Goal: Transaction & Acquisition: Purchase product/service

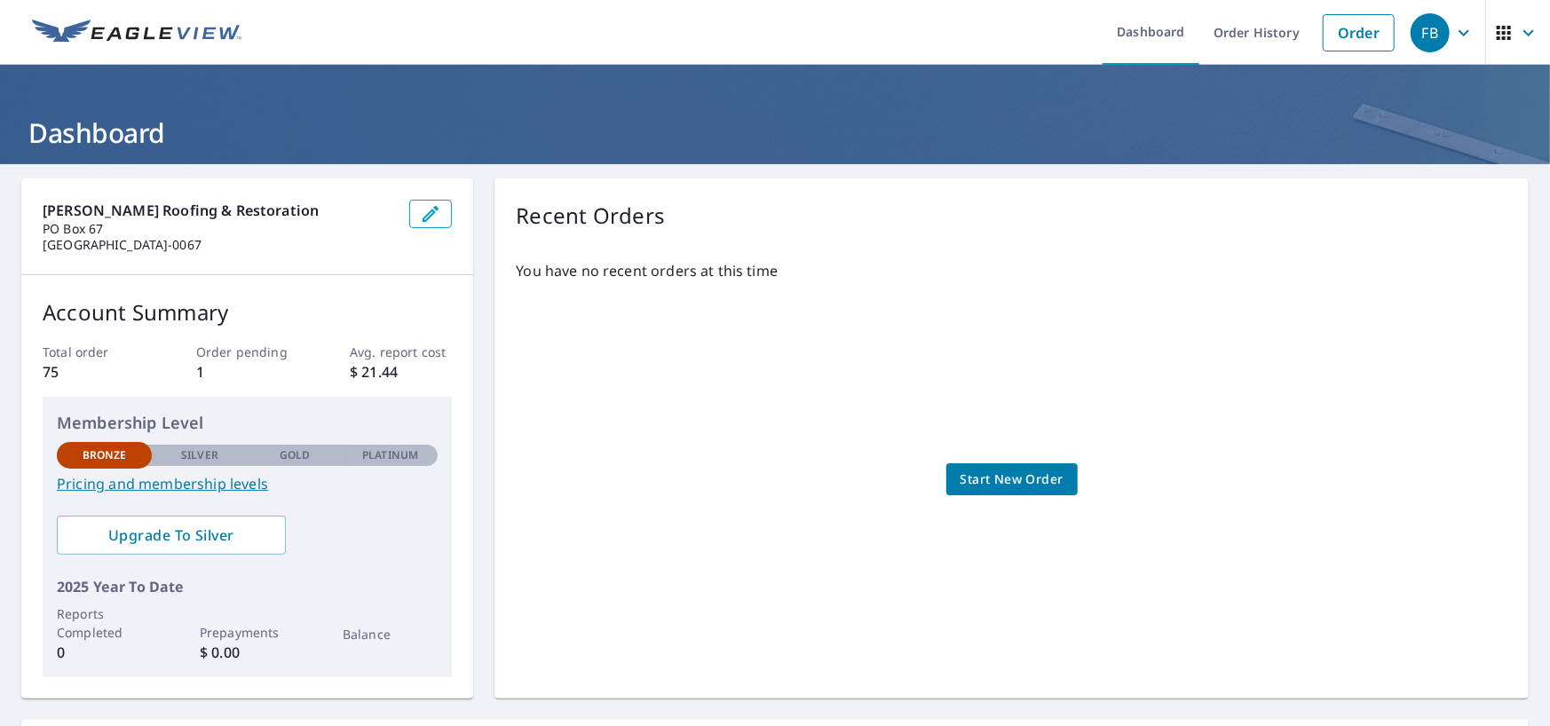
click at [1004, 479] on span "Start New Order" at bounding box center [1012, 480] width 103 height 22
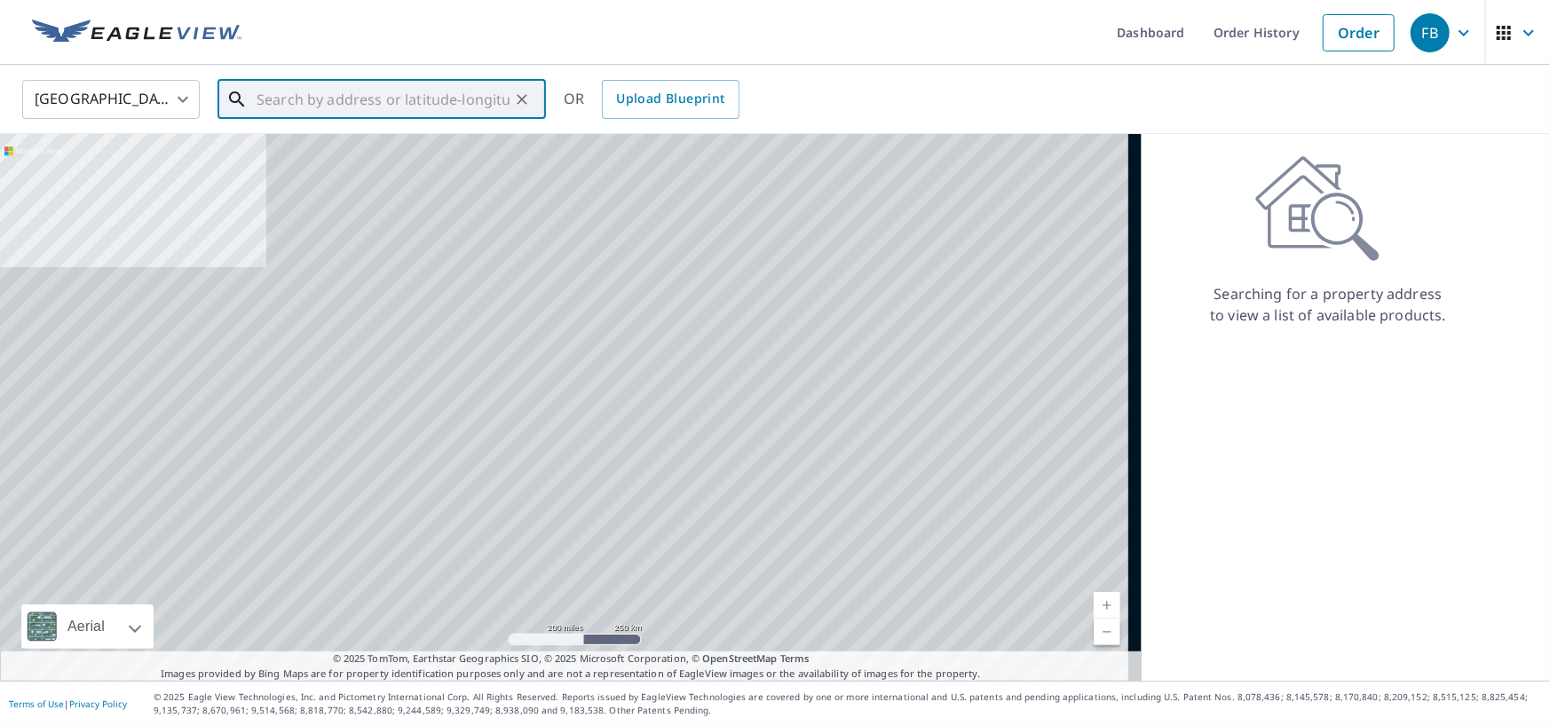
click at [297, 106] on input "text" at bounding box center [383, 100] width 253 height 50
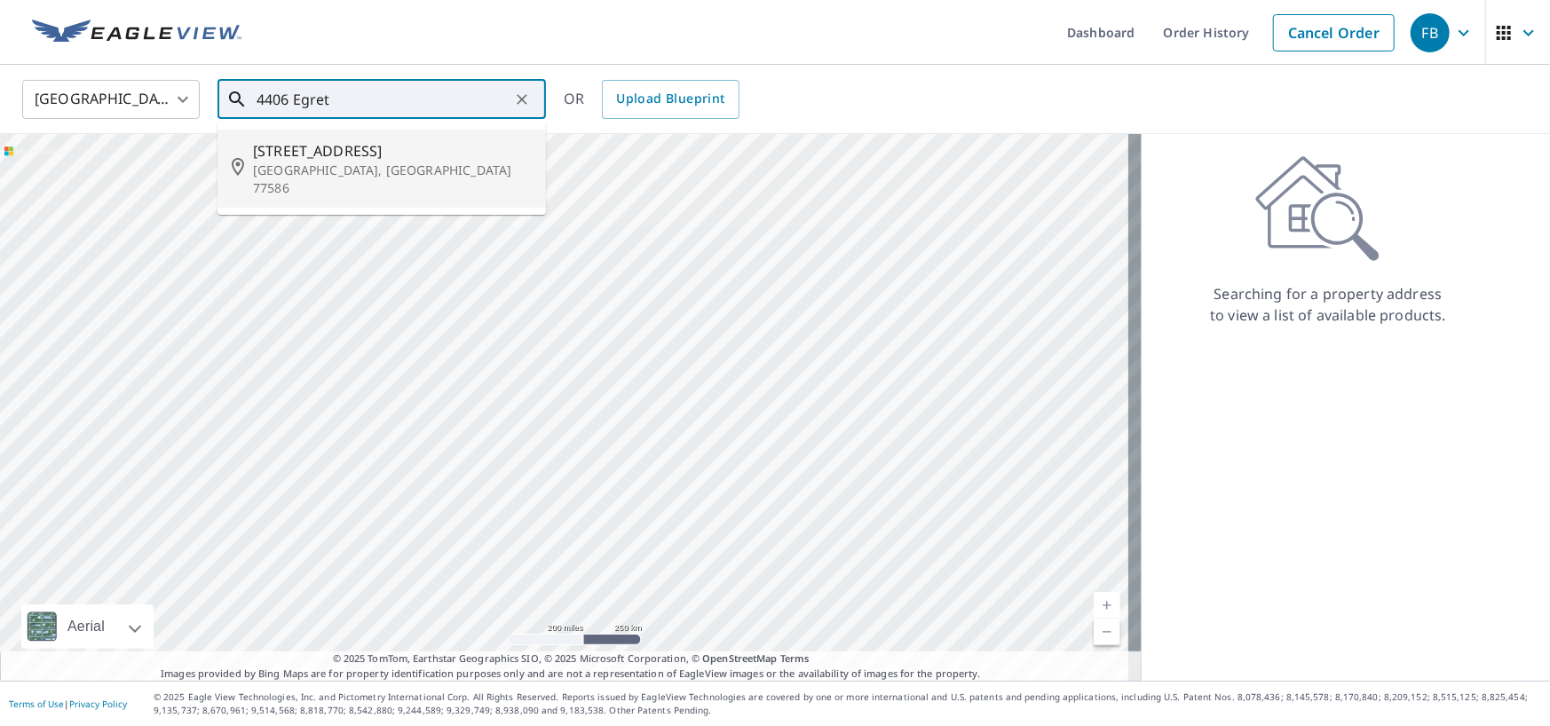
click at [315, 150] on span "[STREET_ADDRESS]" at bounding box center [392, 150] width 279 height 21
type input "[STREET_ADDRESS][PERSON_NAME]"
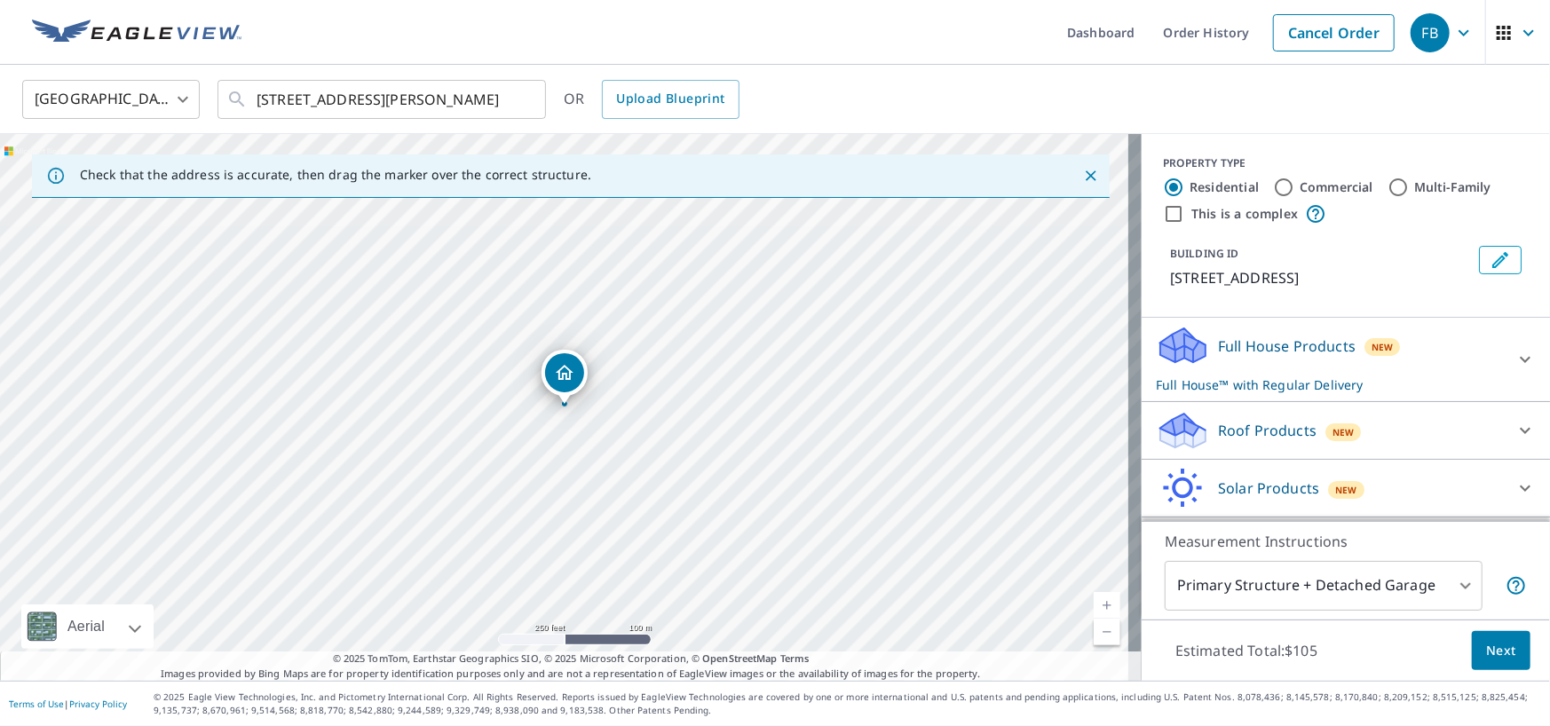
scroll to position [53, 0]
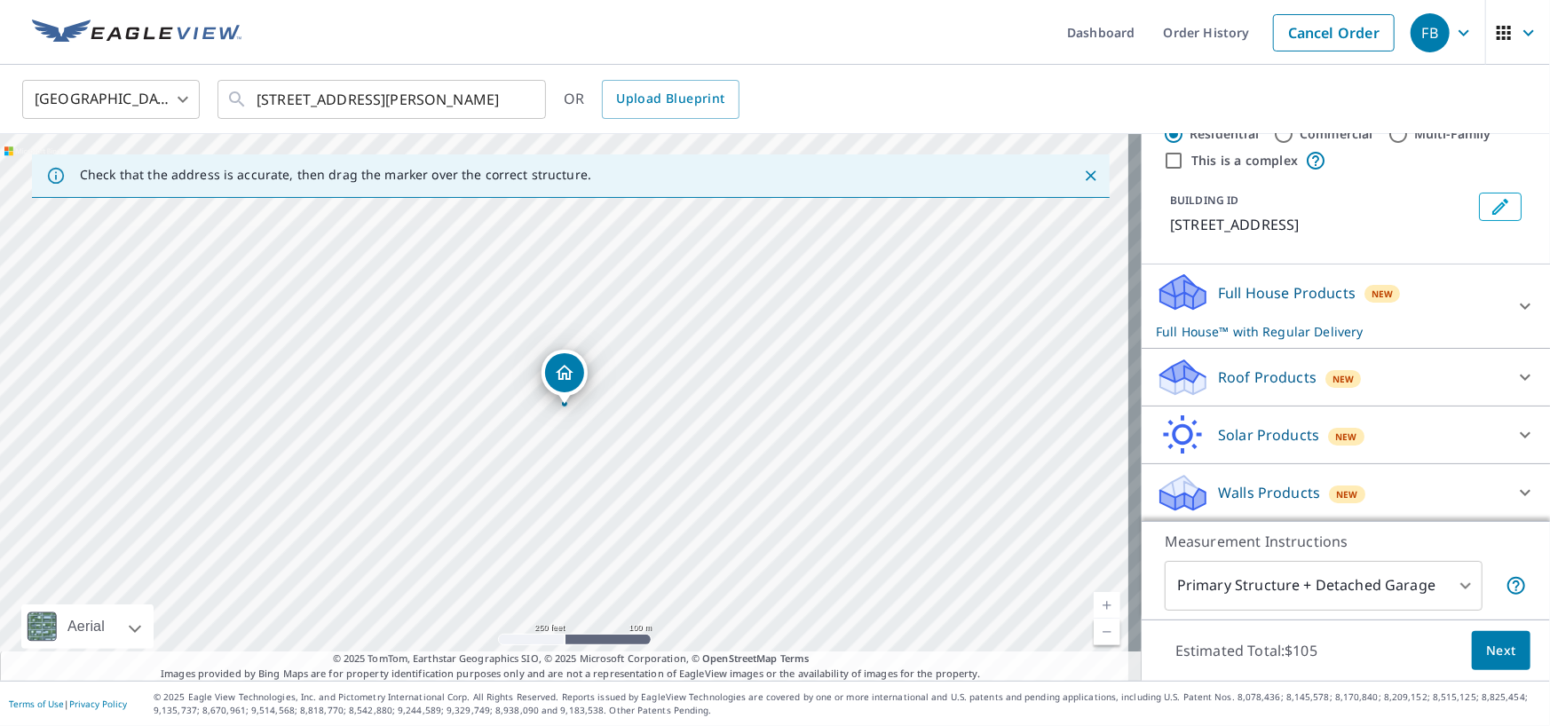
click at [1504, 386] on div at bounding box center [1525, 377] width 43 height 43
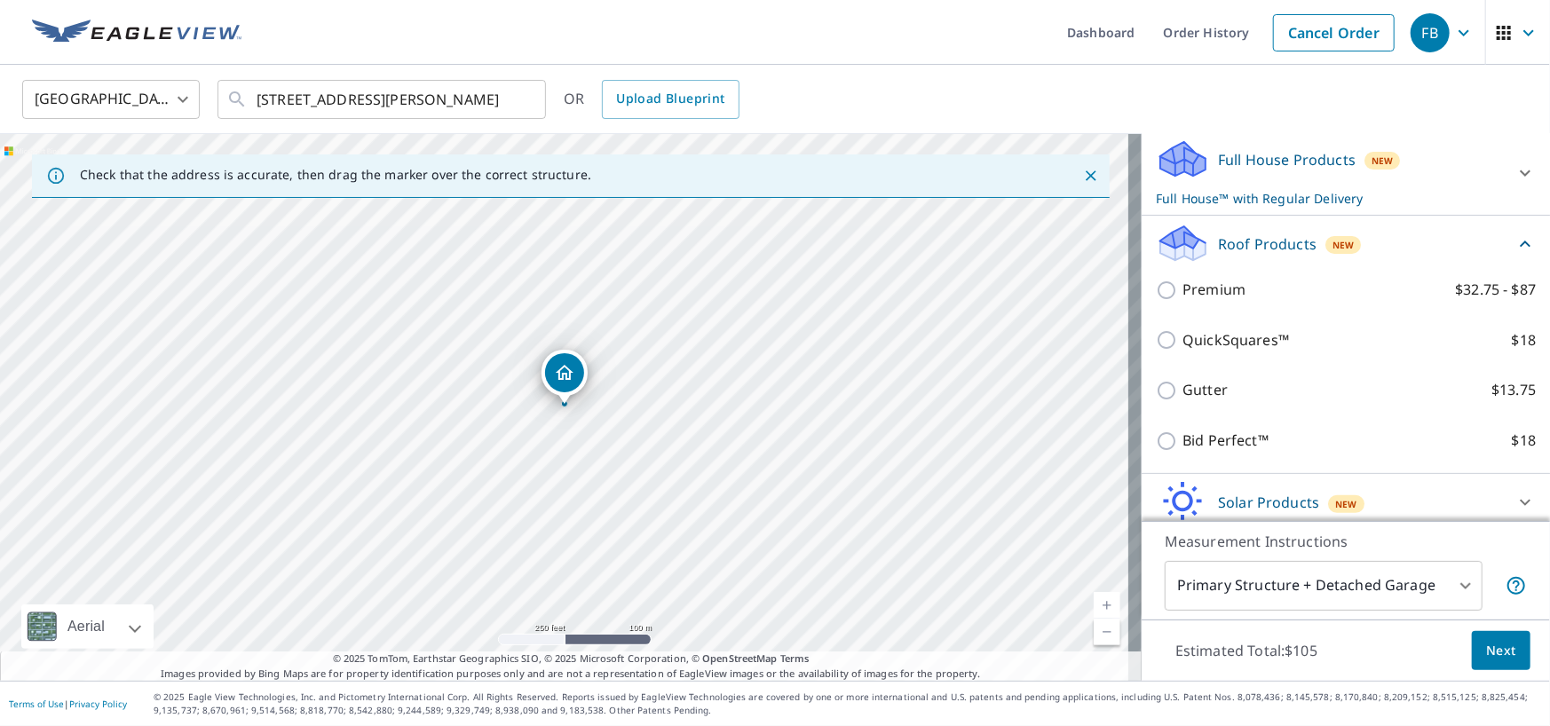
scroll to position [194, 0]
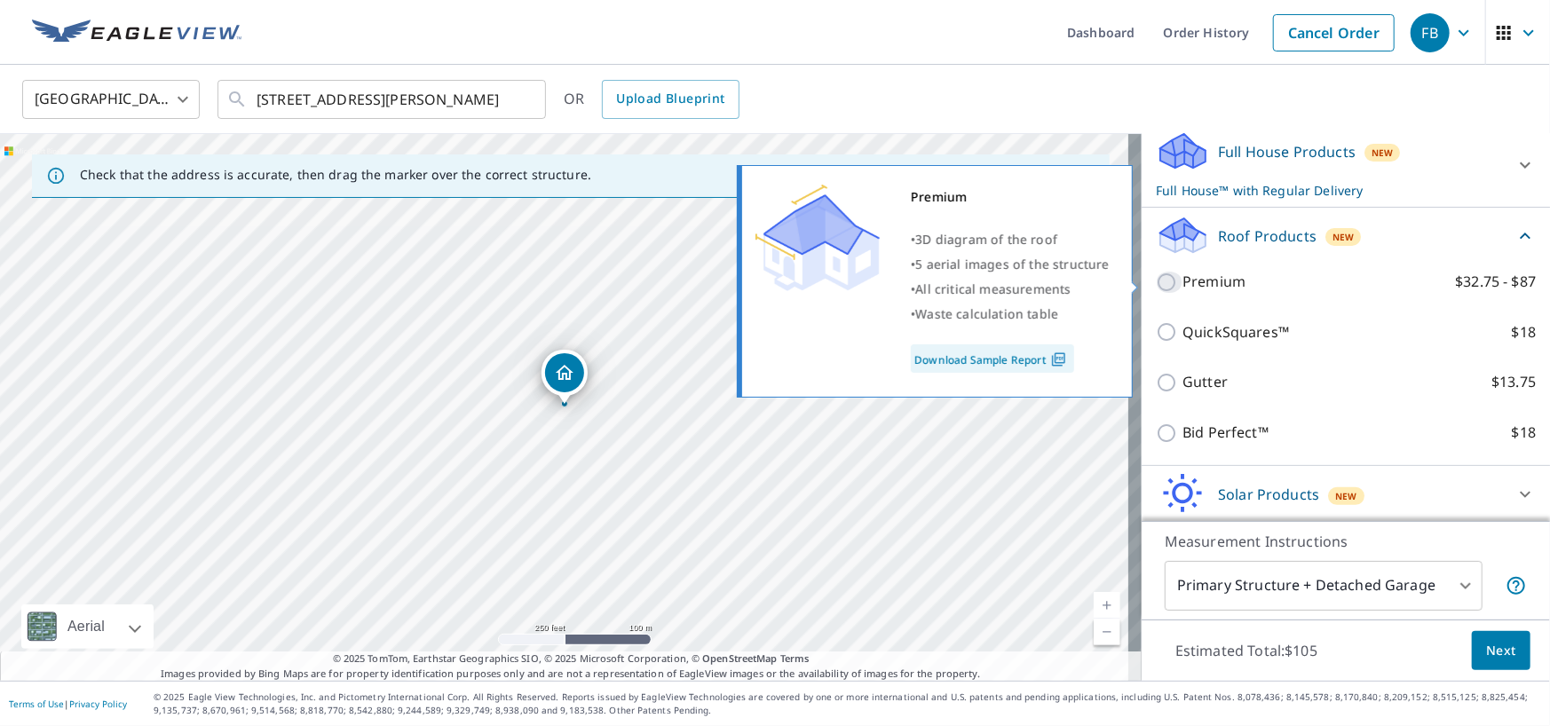
click at [1156, 276] on input "Premium $32.75 - $87" at bounding box center [1169, 282] width 27 height 21
checkbox input "true"
checkbox input "false"
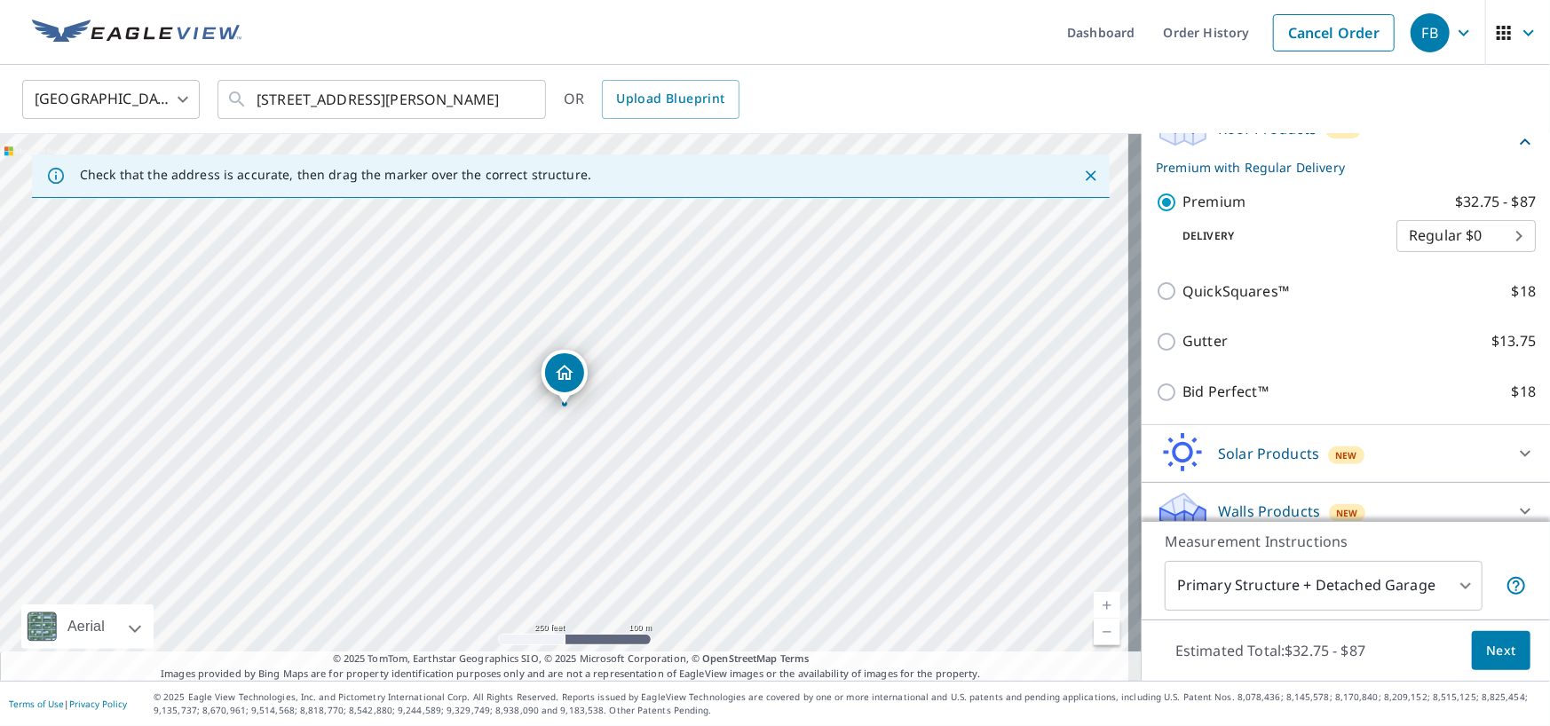
scroll to position [294, 0]
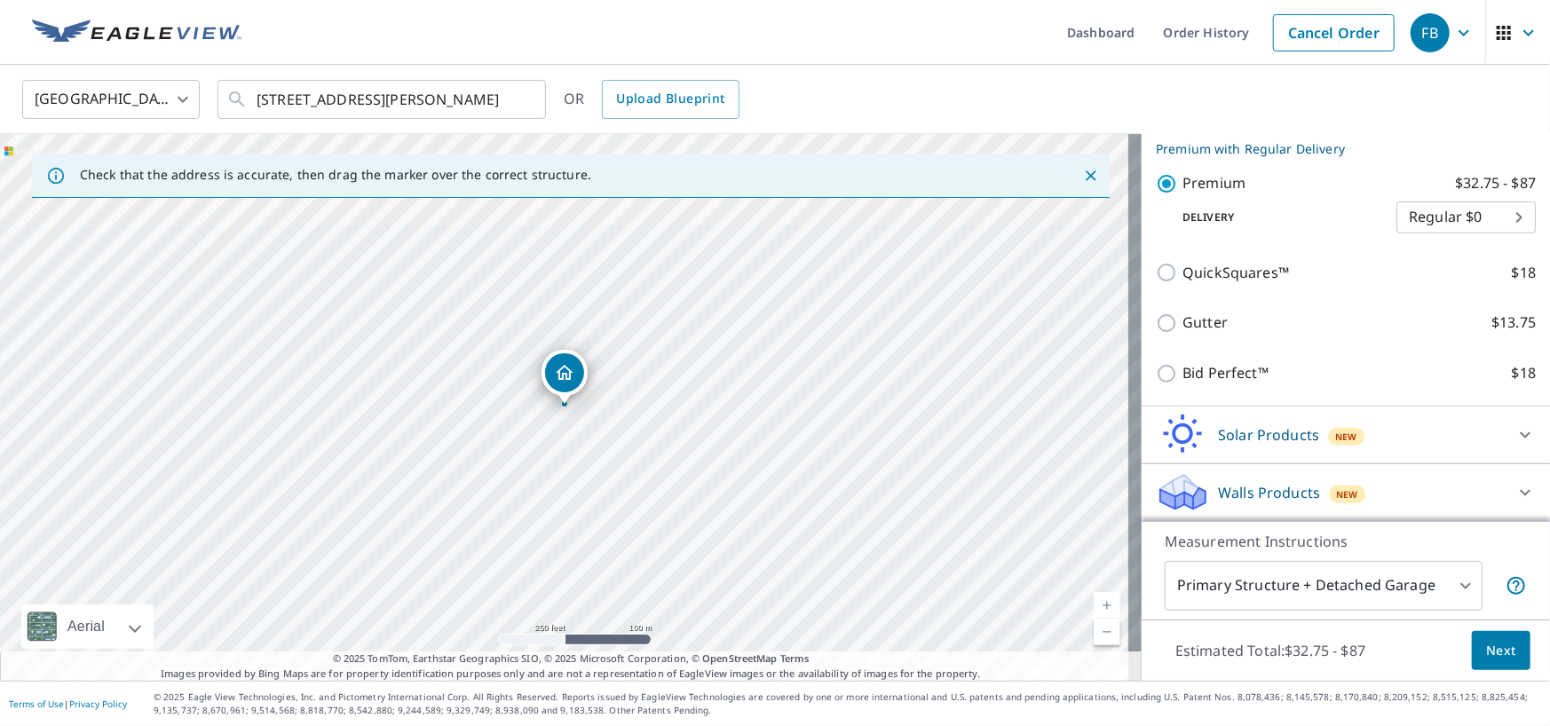
click at [1486, 643] on span "Next" at bounding box center [1501, 651] width 30 height 22
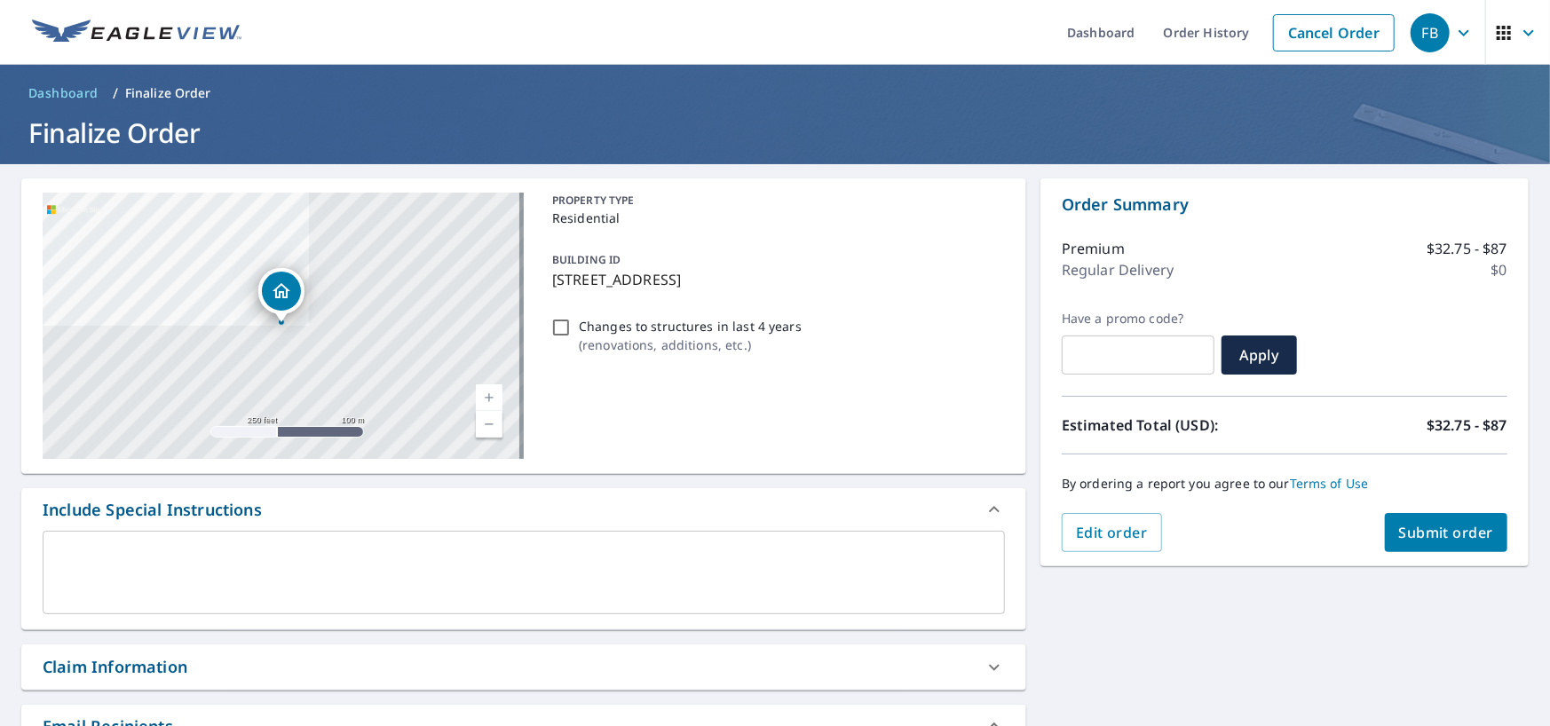
click at [1152, 353] on input "text" at bounding box center [1138, 355] width 153 height 50
paste input "OCEP-CJLR3-MNMVK"
checkbox input "true"
type input "OCEP-CJLR3-MNMVK"
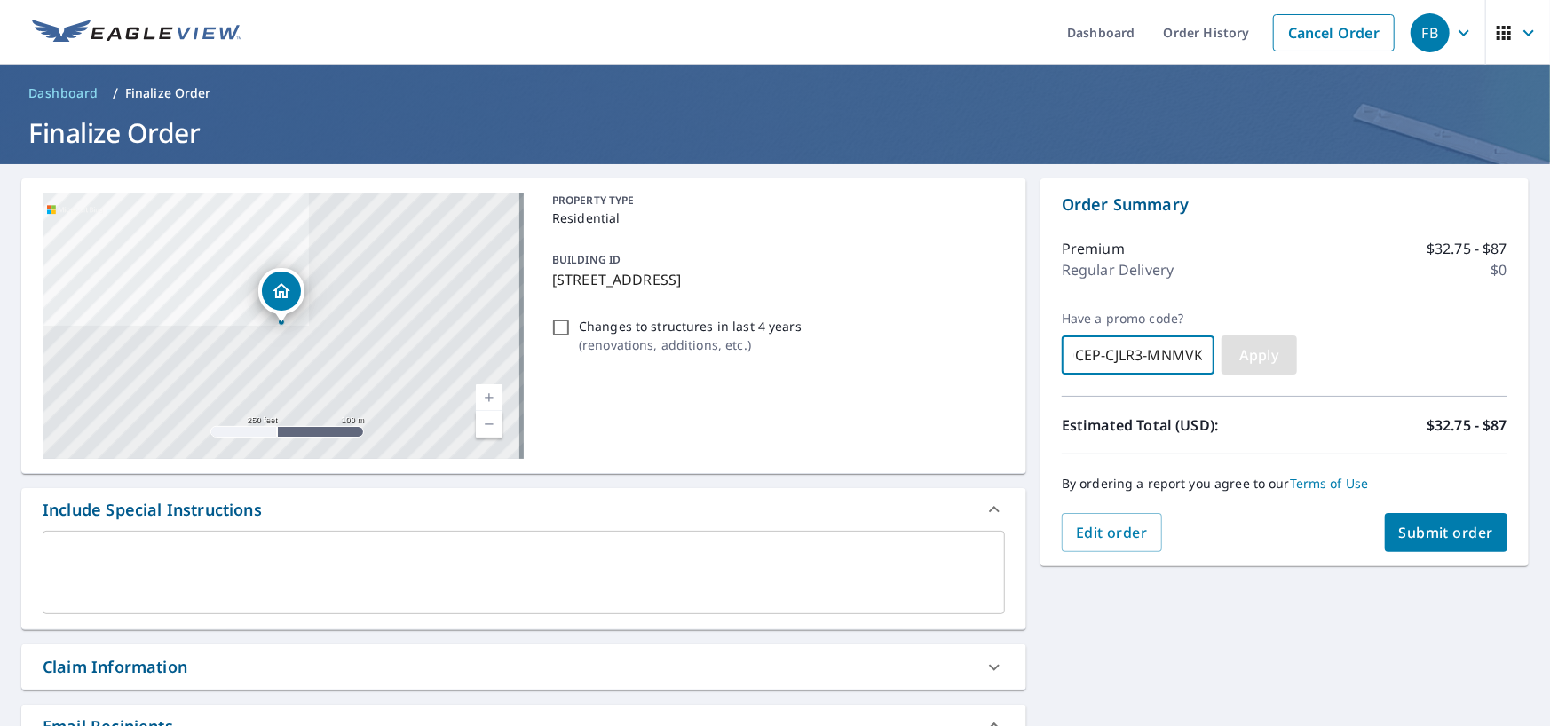
click at [1244, 356] on span "Apply" at bounding box center [1259, 355] width 47 height 20
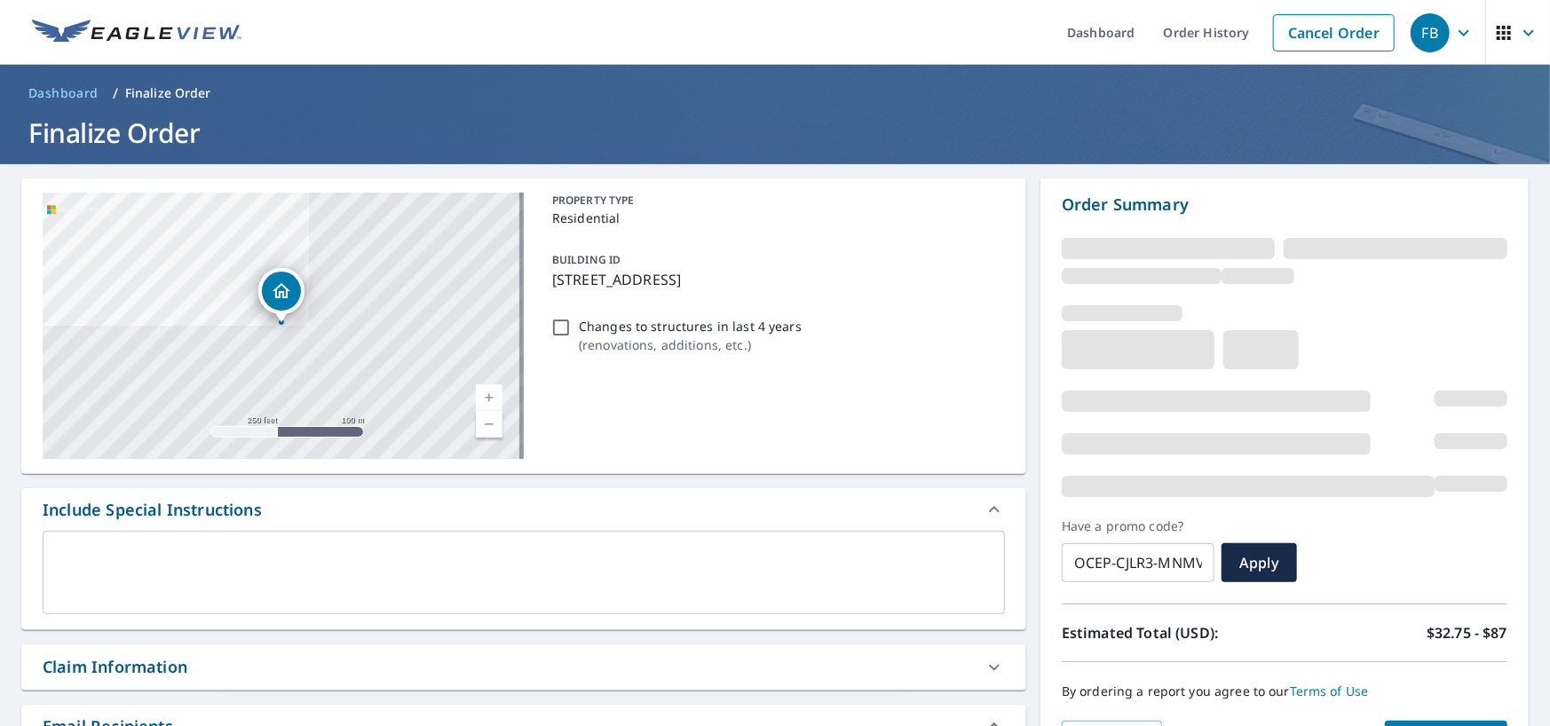
checkbox input "true"
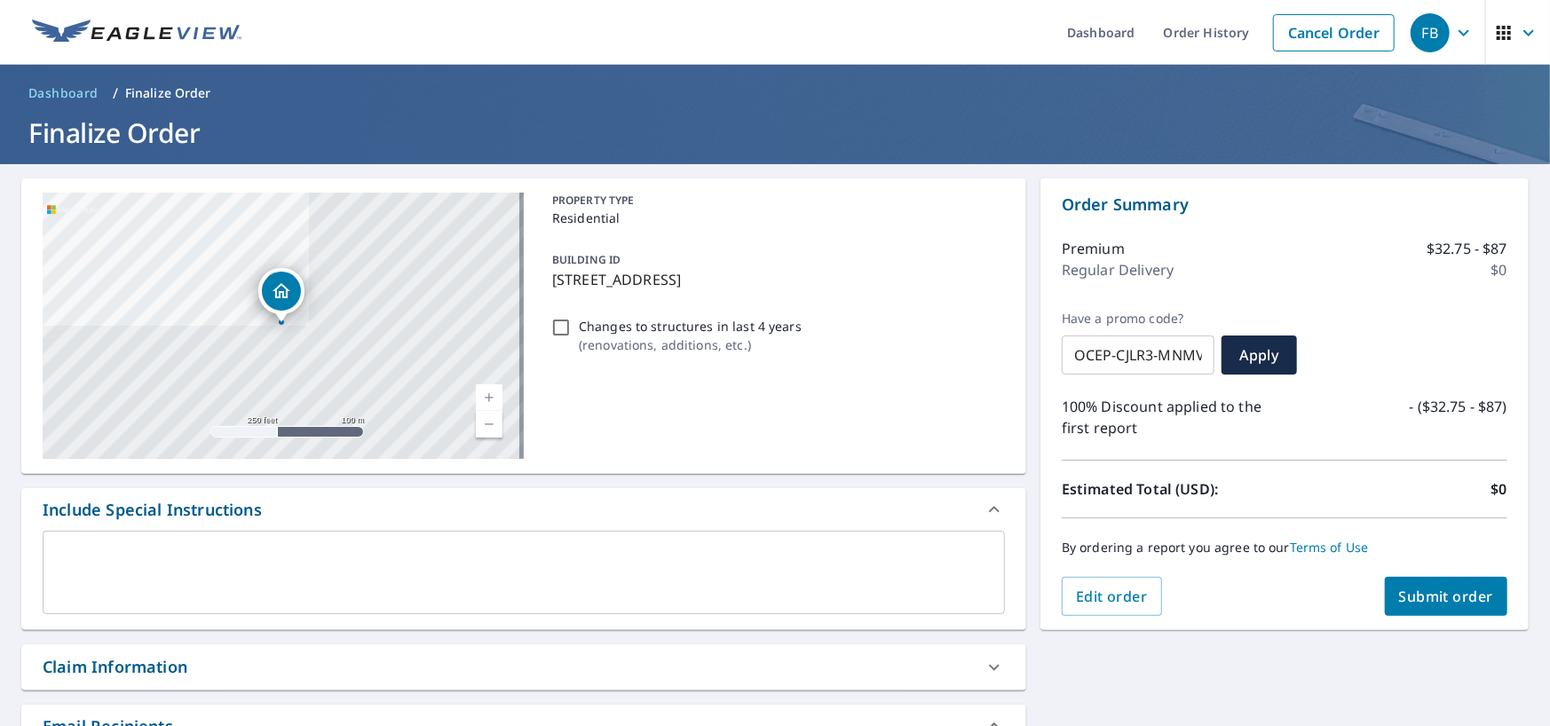
click at [558, 327] on input "Changes to structures in last 4 years ( renovations, additions, etc. )" at bounding box center [561, 327] width 21 height 21
checkbox input "true"
click at [1447, 591] on span "Submit order" at bounding box center [1446, 597] width 95 height 20
checkbox input "true"
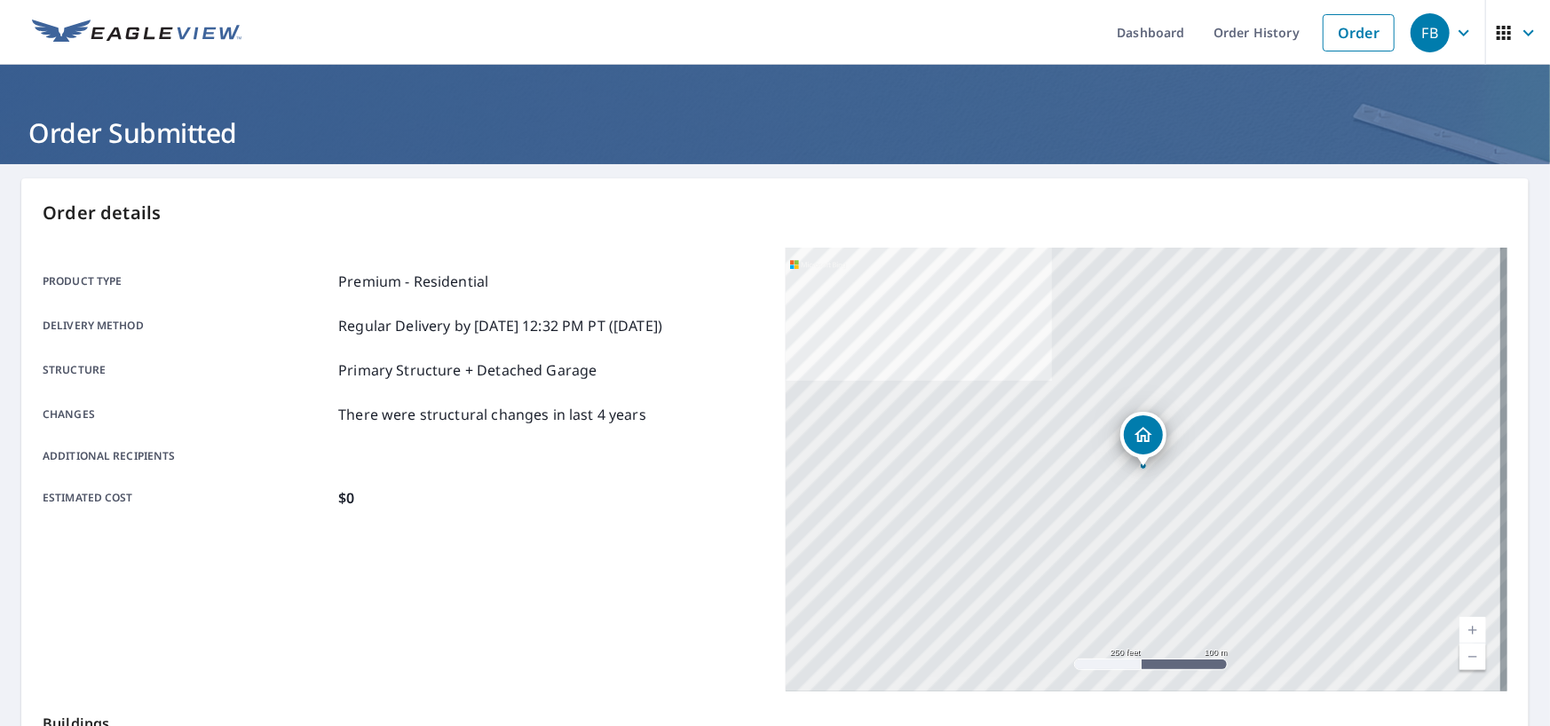
click at [106, 29] on img at bounding box center [137, 33] width 210 height 27
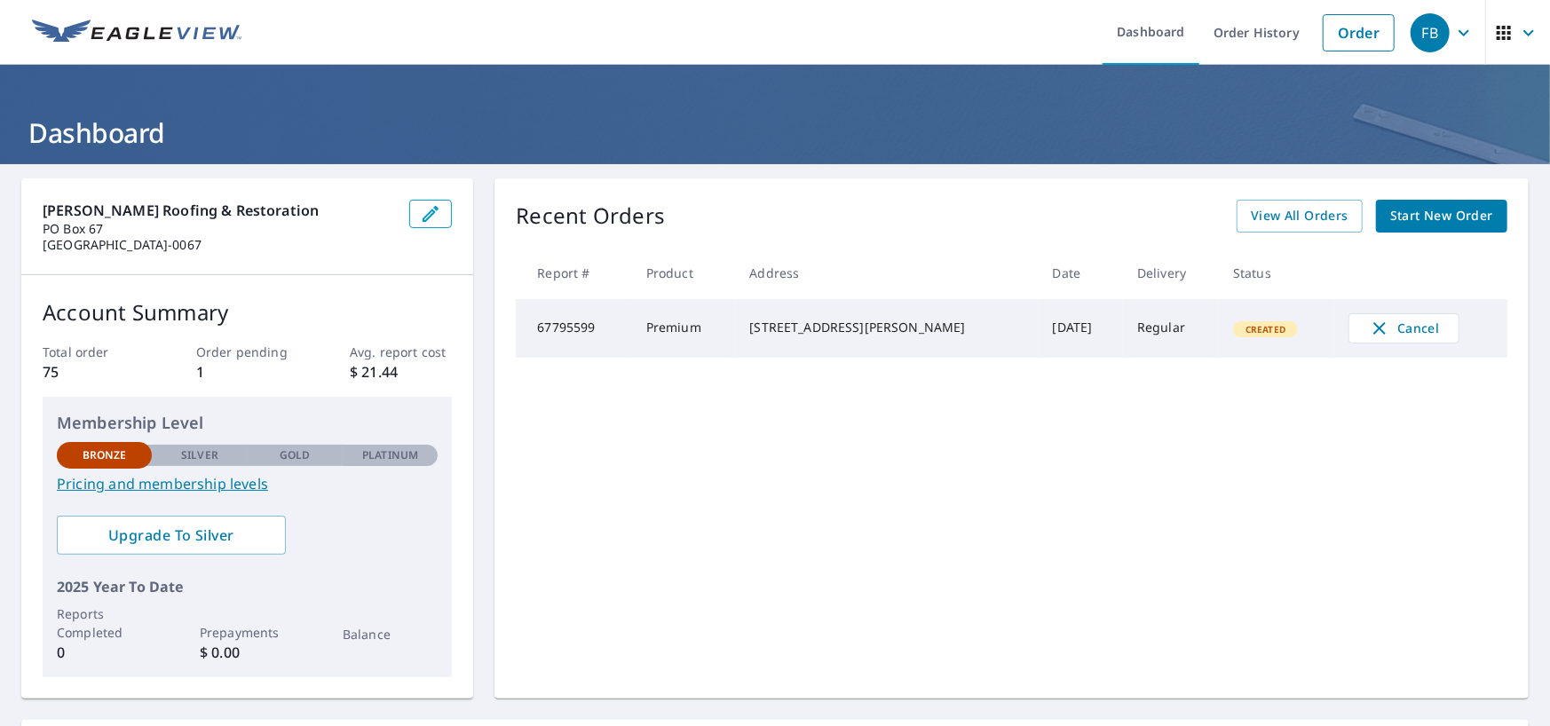
click at [1409, 214] on span "Start New Order" at bounding box center [1442, 216] width 103 height 22
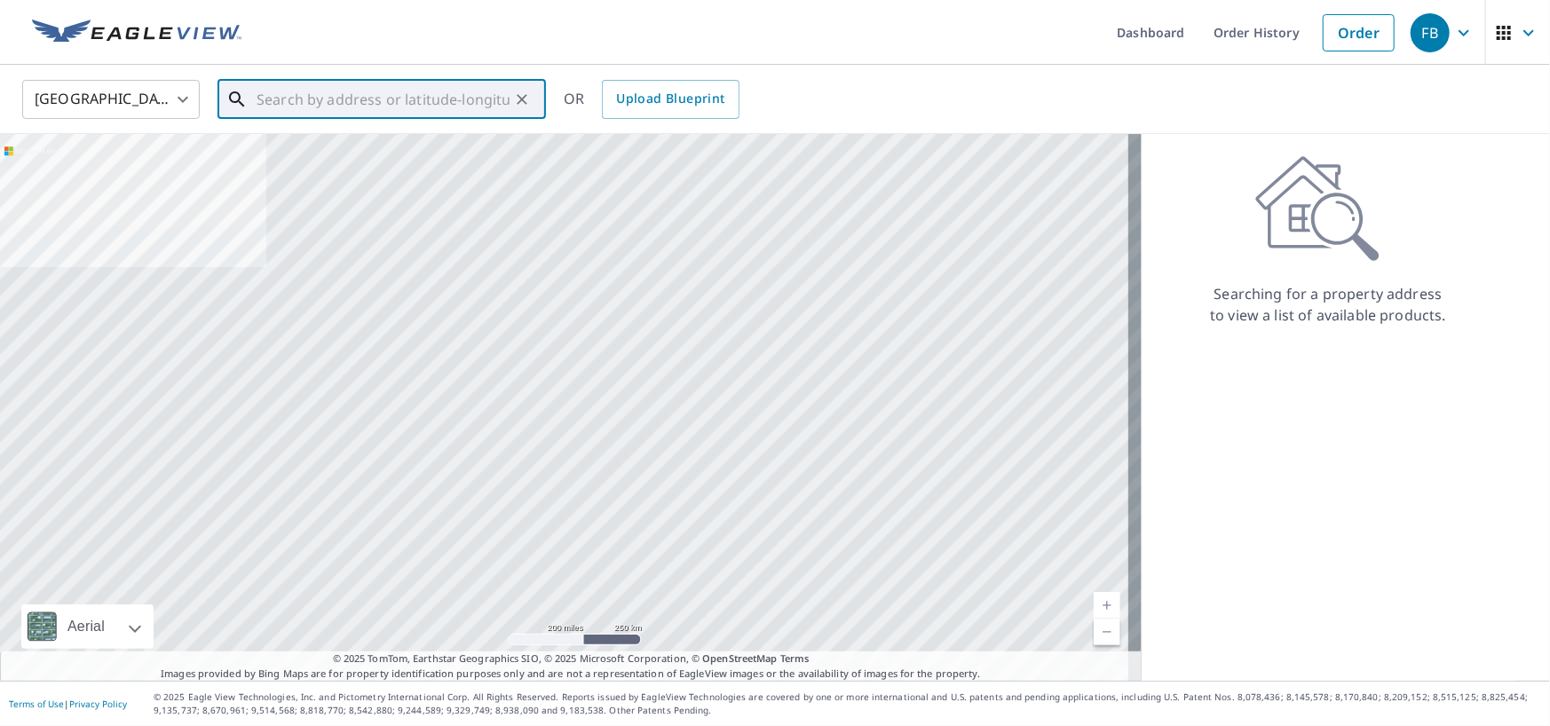
click at [296, 87] on input "text" at bounding box center [383, 100] width 253 height 50
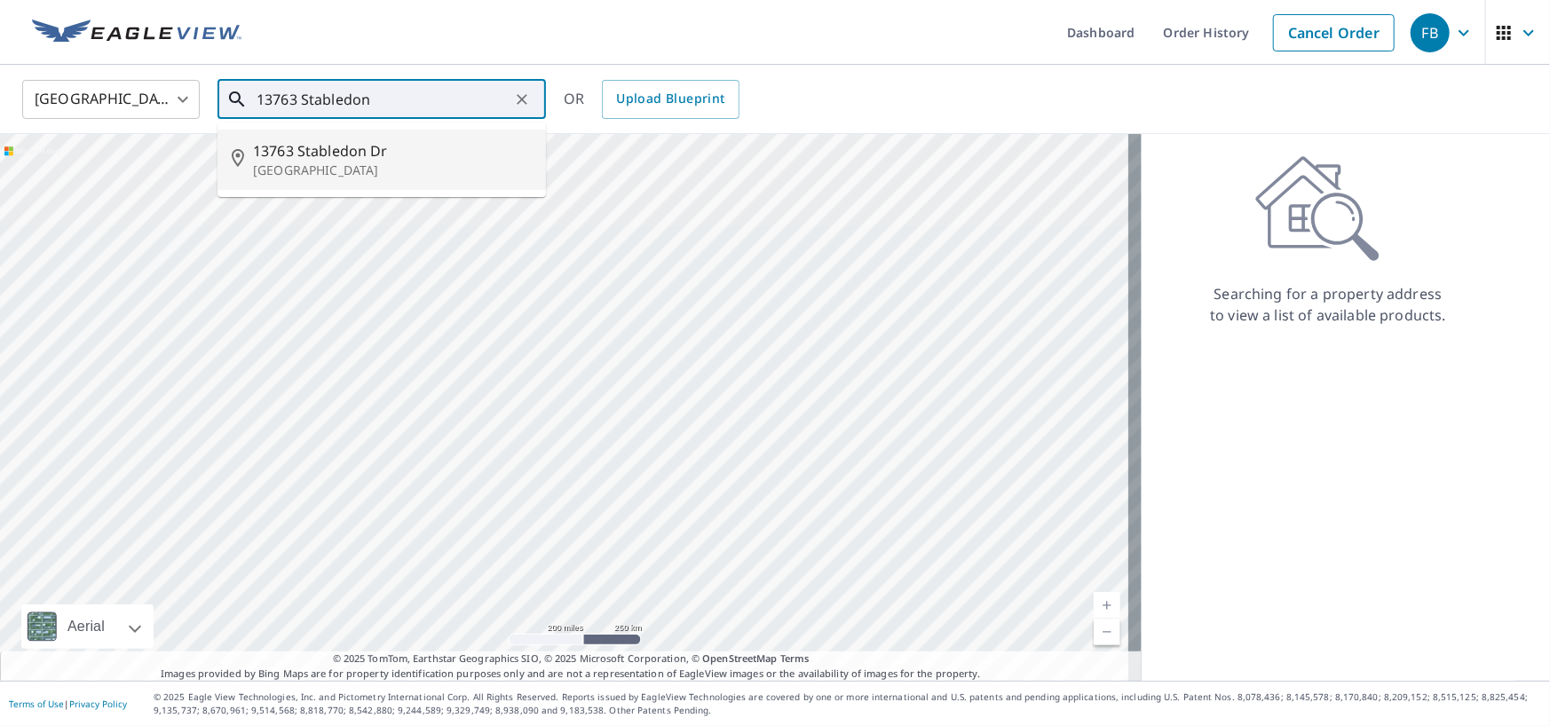
click at [335, 167] on p "[GEOGRAPHIC_DATA]" at bounding box center [392, 171] width 279 height 18
type input "[STREET_ADDRESS][PERSON_NAME]"
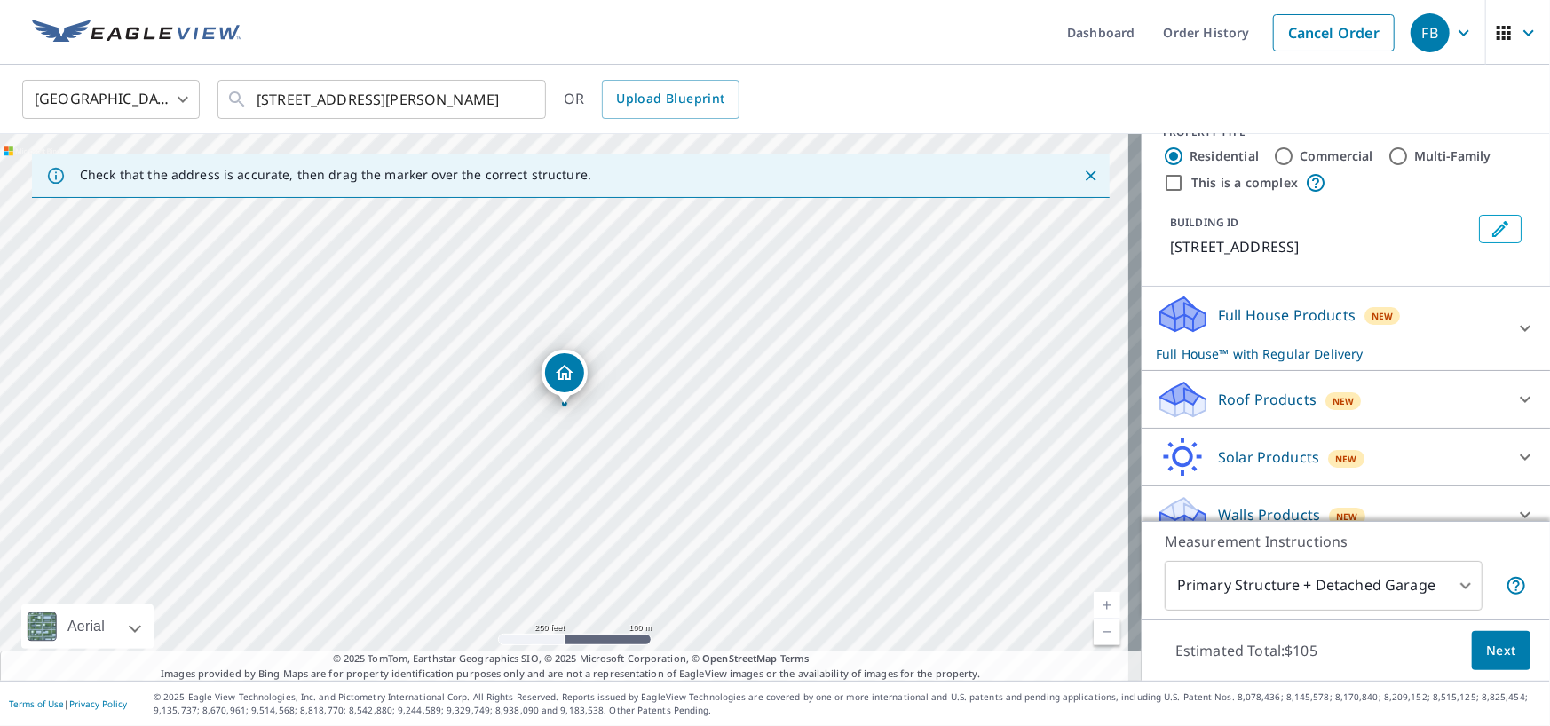
scroll to position [53, 0]
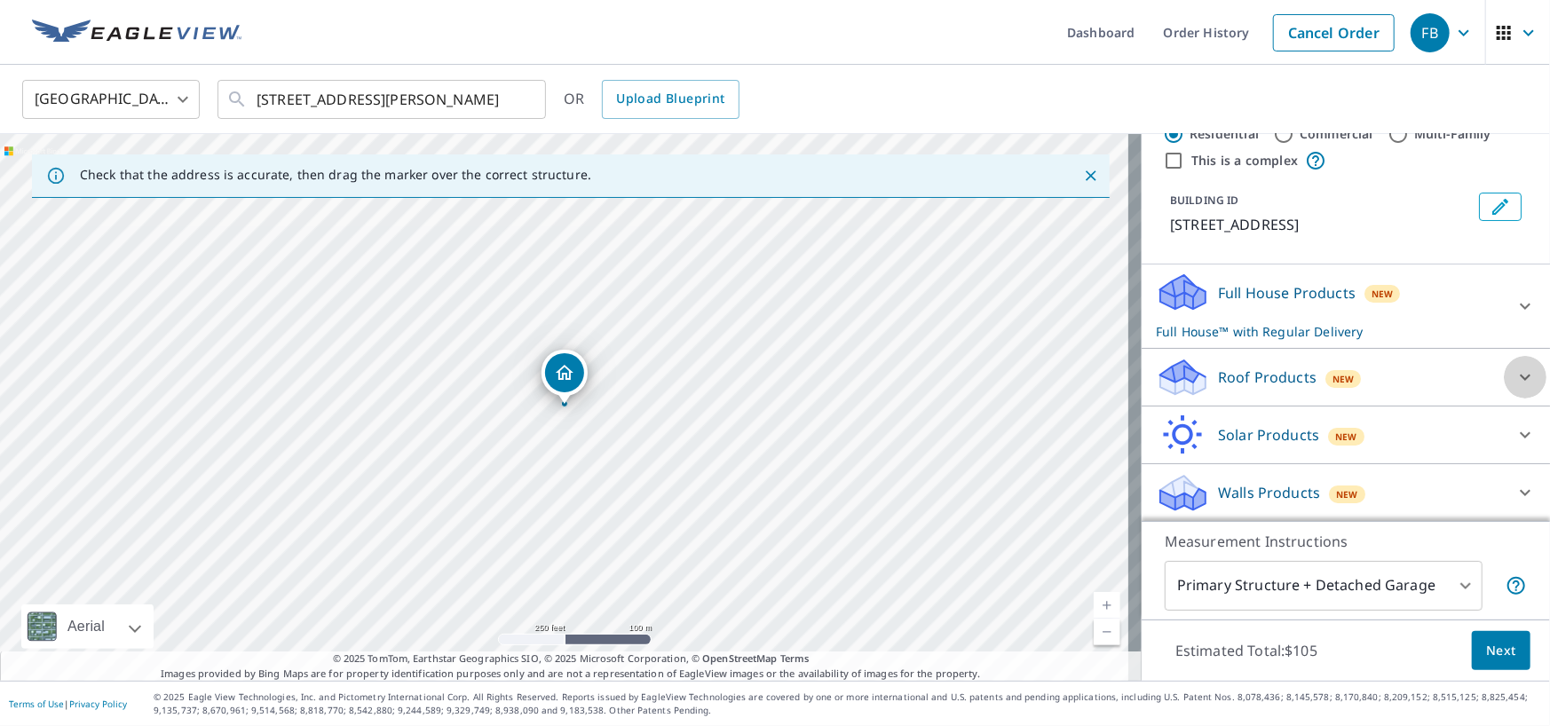
click at [1515, 372] on icon at bounding box center [1525, 377] width 21 height 21
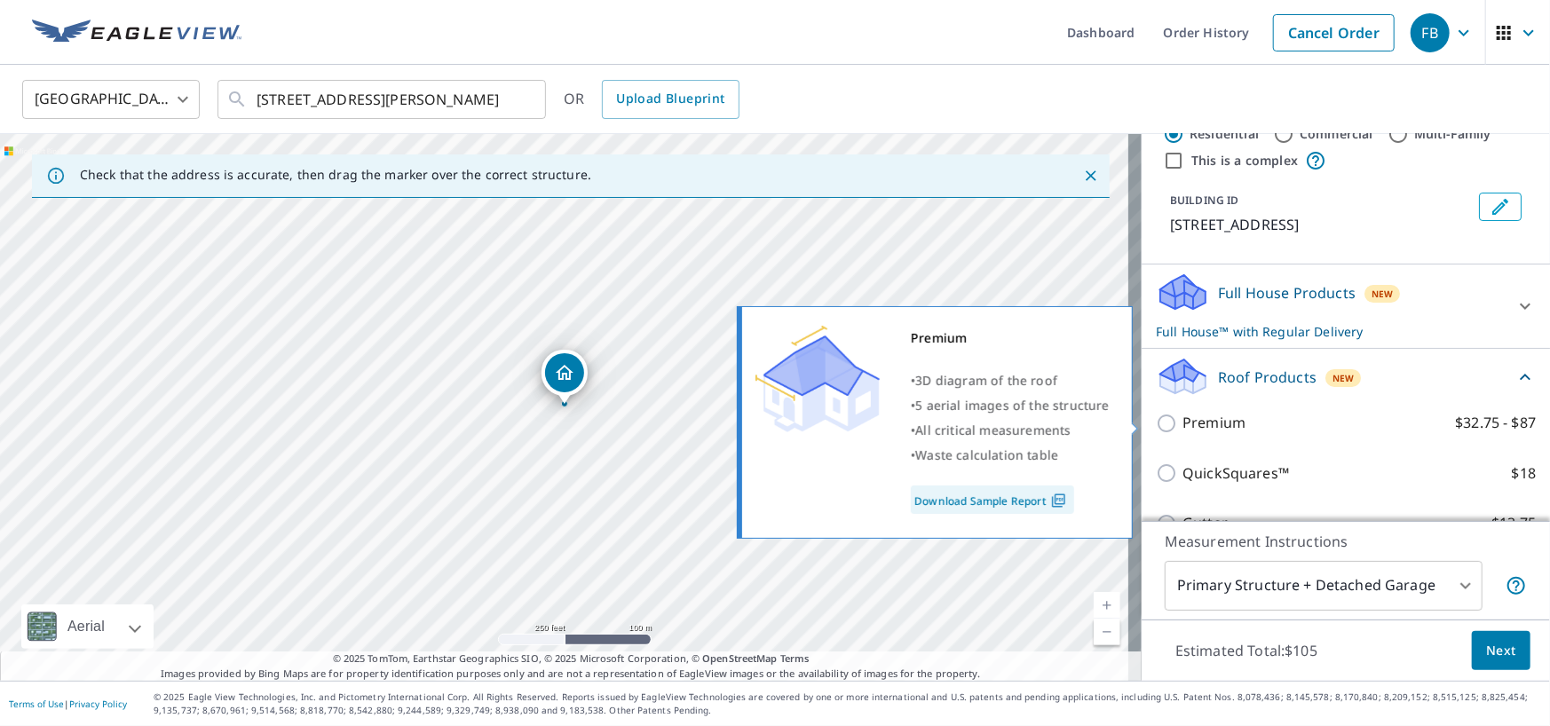
click at [1156, 422] on input "Premium $32.75 - $87" at bounding box center [1169, 423] width 27 height 21
checkbox input "true"
checkbox input "false"
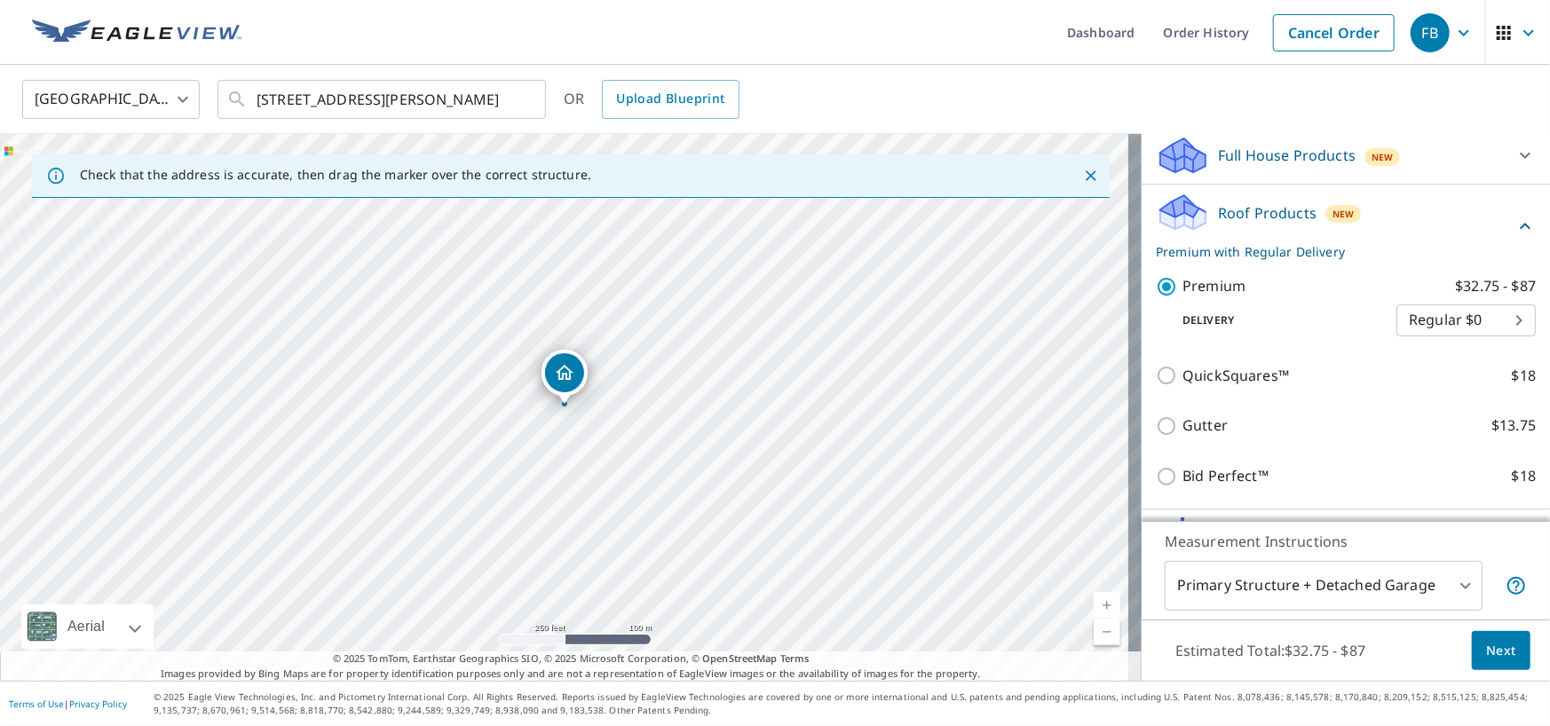
scroll to position [294, 0]
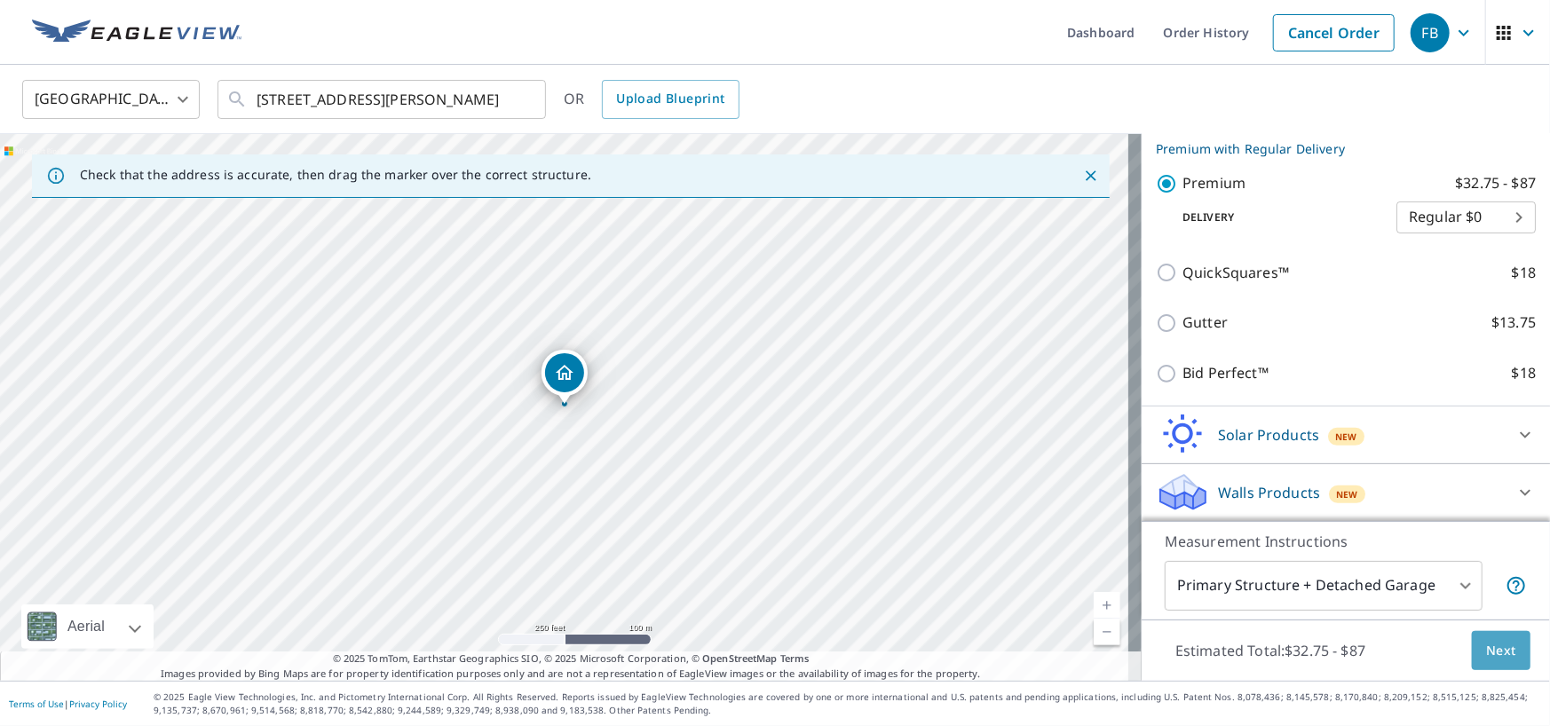
click at [1494, 658] on span "Next" at bounding box center [1501, 651] width 30 height 22
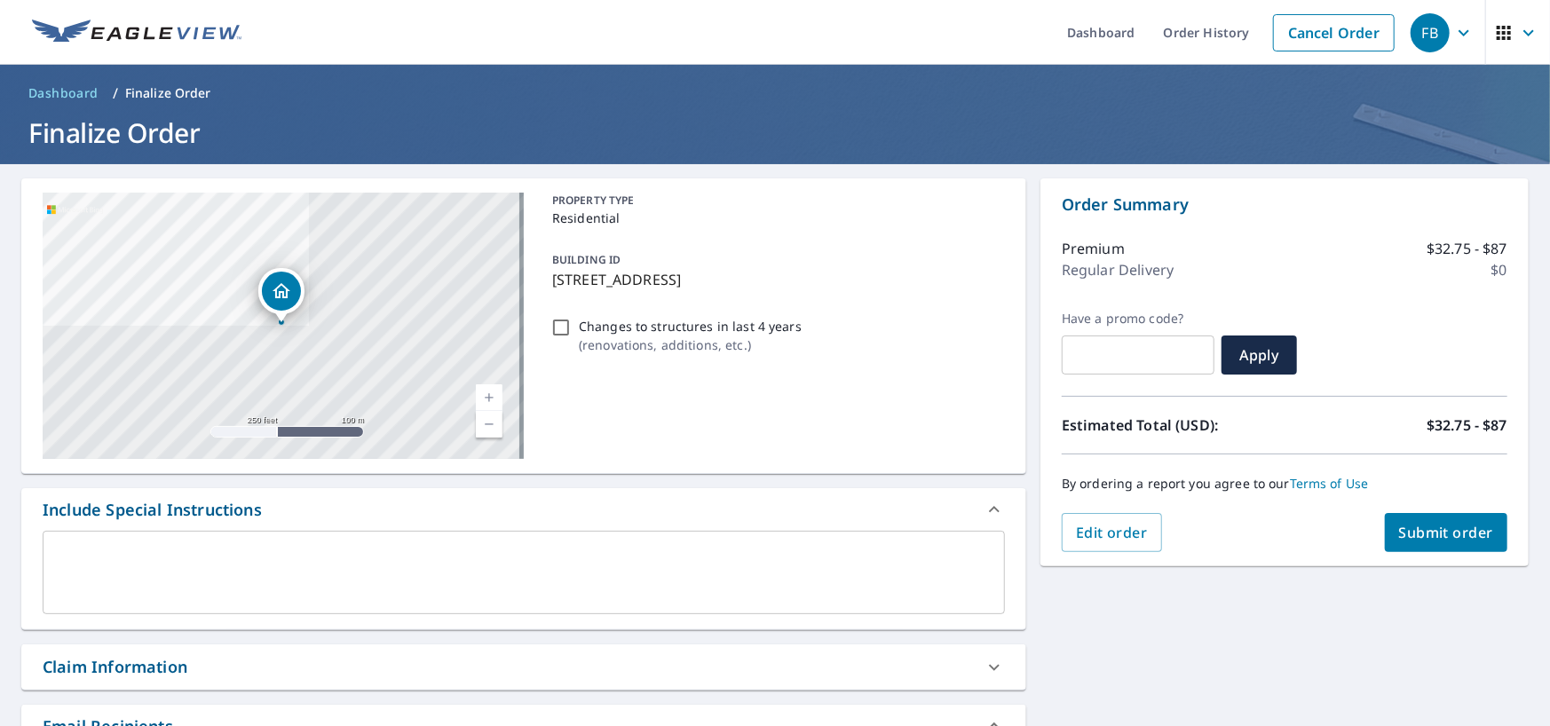
click at [1101, 358] on input "text" at bounding box center [1138, 355] width 153 height 50
paste input "OCEP-R8E2R-D7MGW"
checkbox input "true"
type input "OCEP-R8E2R-D7MGW"
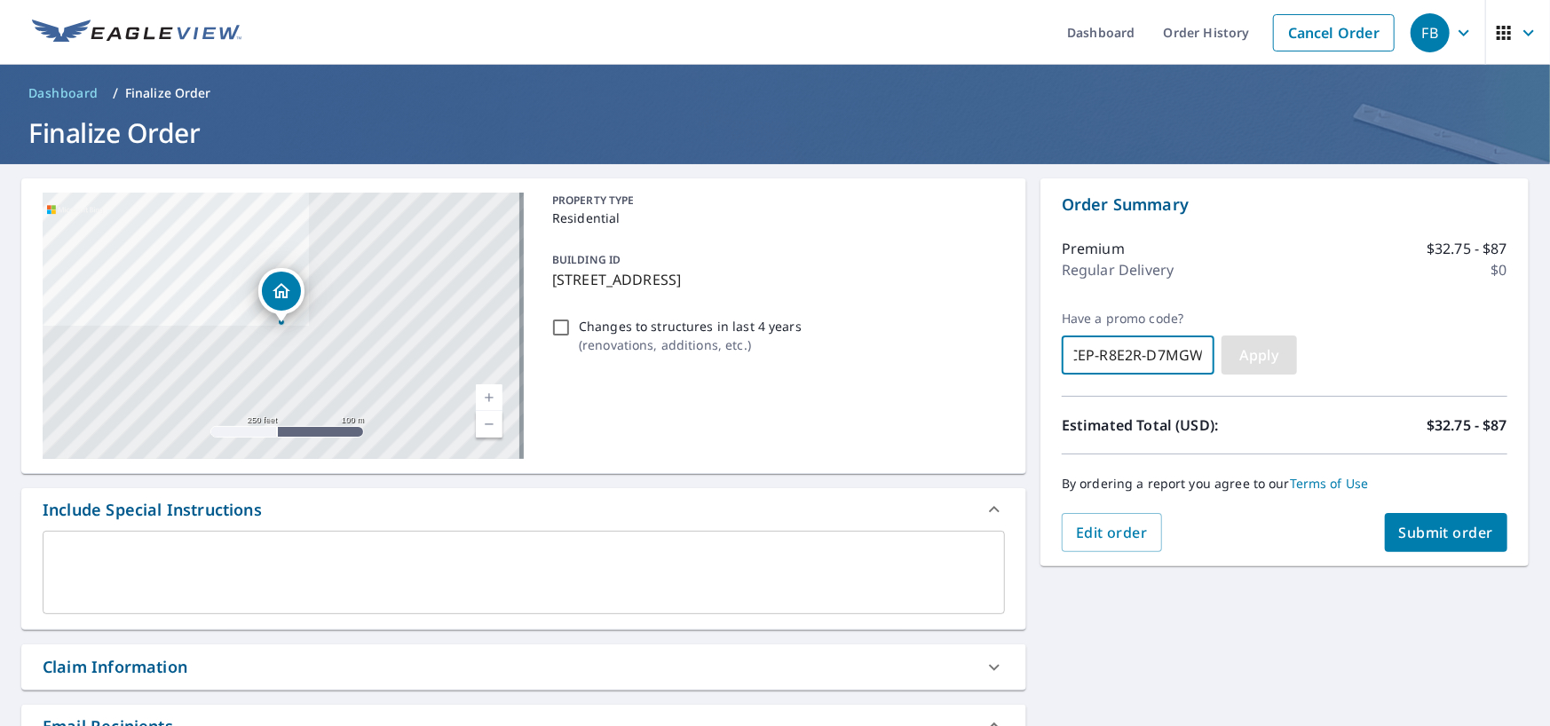
click at [1243, 355] on span "Apply" at bounding box center [1259, 355] width 47 height 20
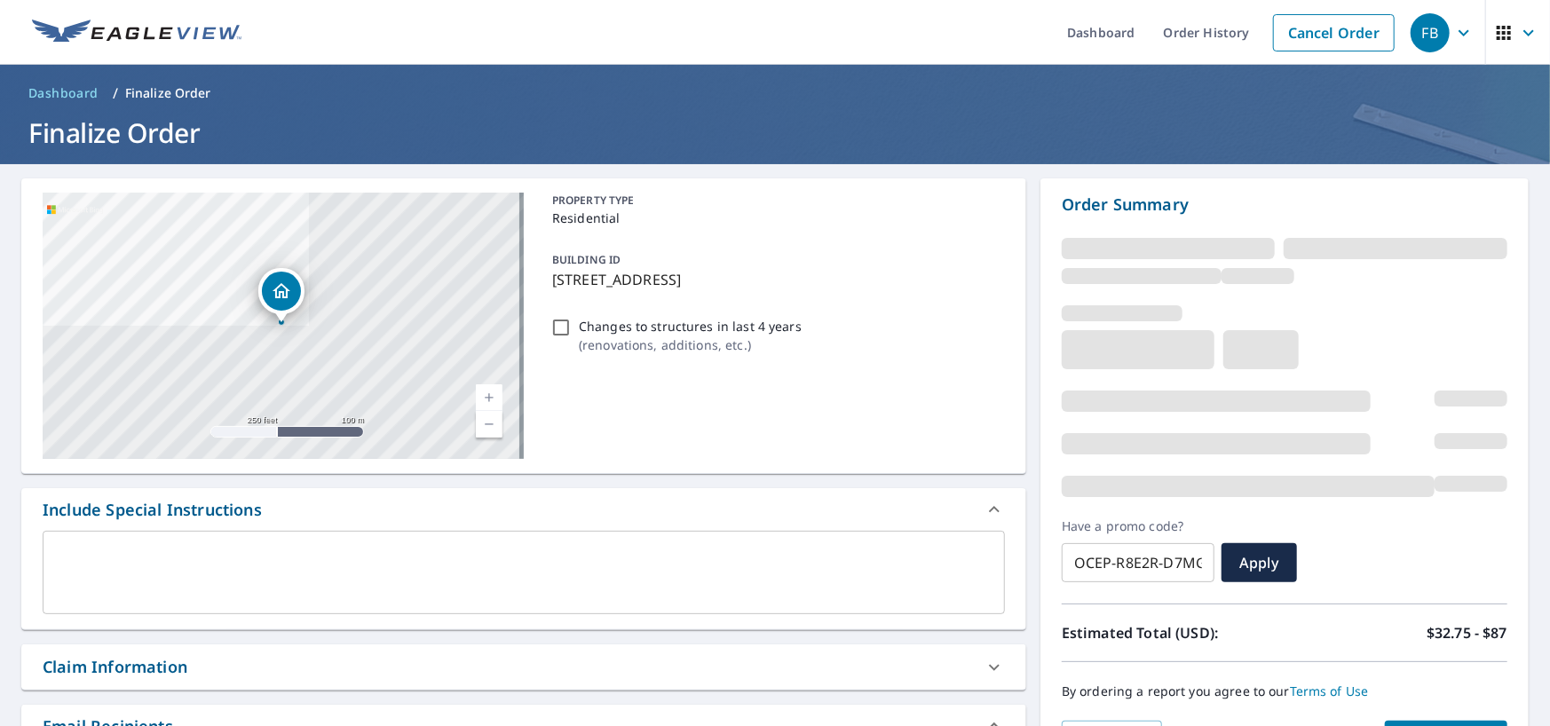
checkbox input "true"
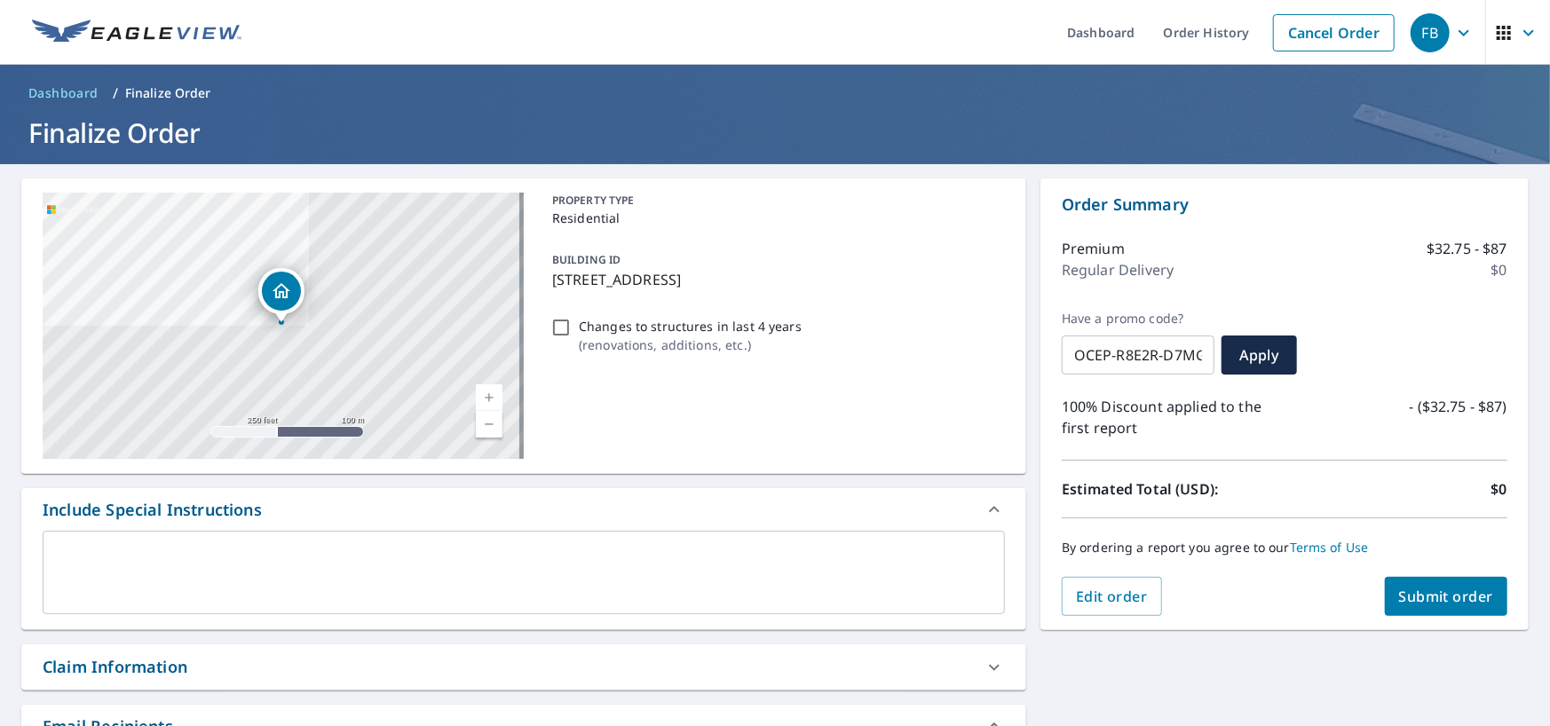
click at [559, 328] on input "Changes to structures in last 4 years ( renovations, additions, etc. )" at bounding box center [561, 327] width 21 height 21
checkbox input "true"
click at [1440, 599] on span "Submit order" at bounding box center [1446, 597] width 95 height 20
checkbox input "true"
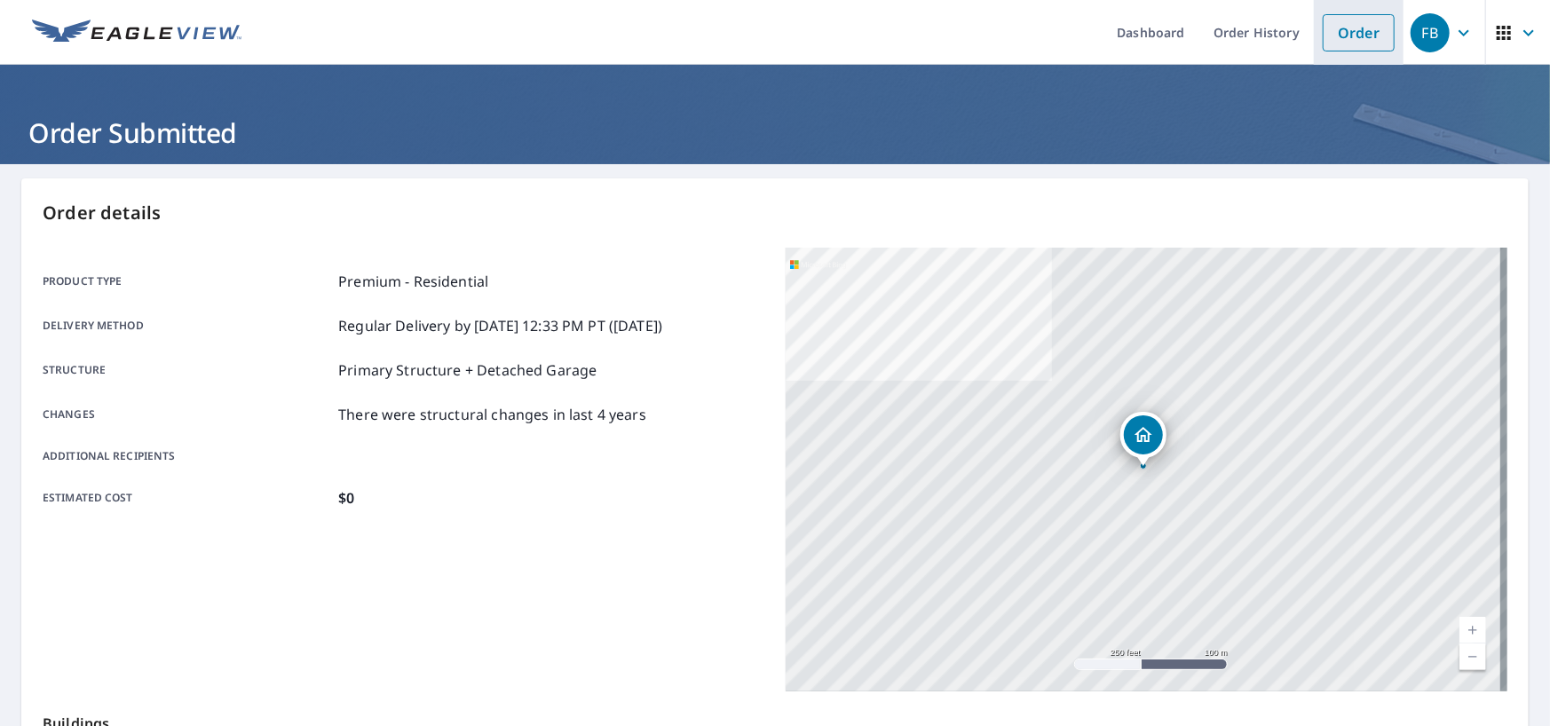
click at [1355, 36] on link "Order" at bounding box center [1359, 32] width 72 height 37
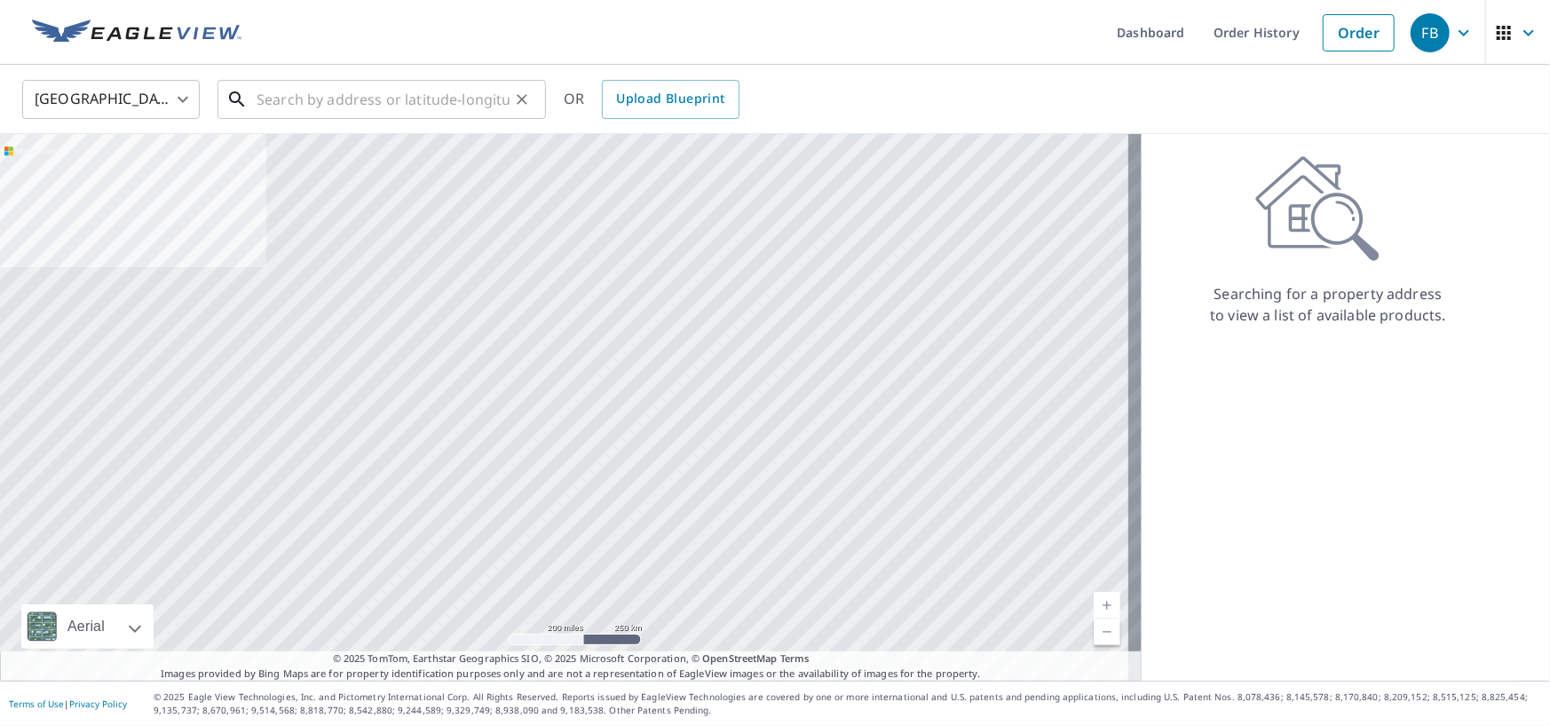
click at [377, 107] on input "text" at bounding box center [383, 100] width 253 height 50
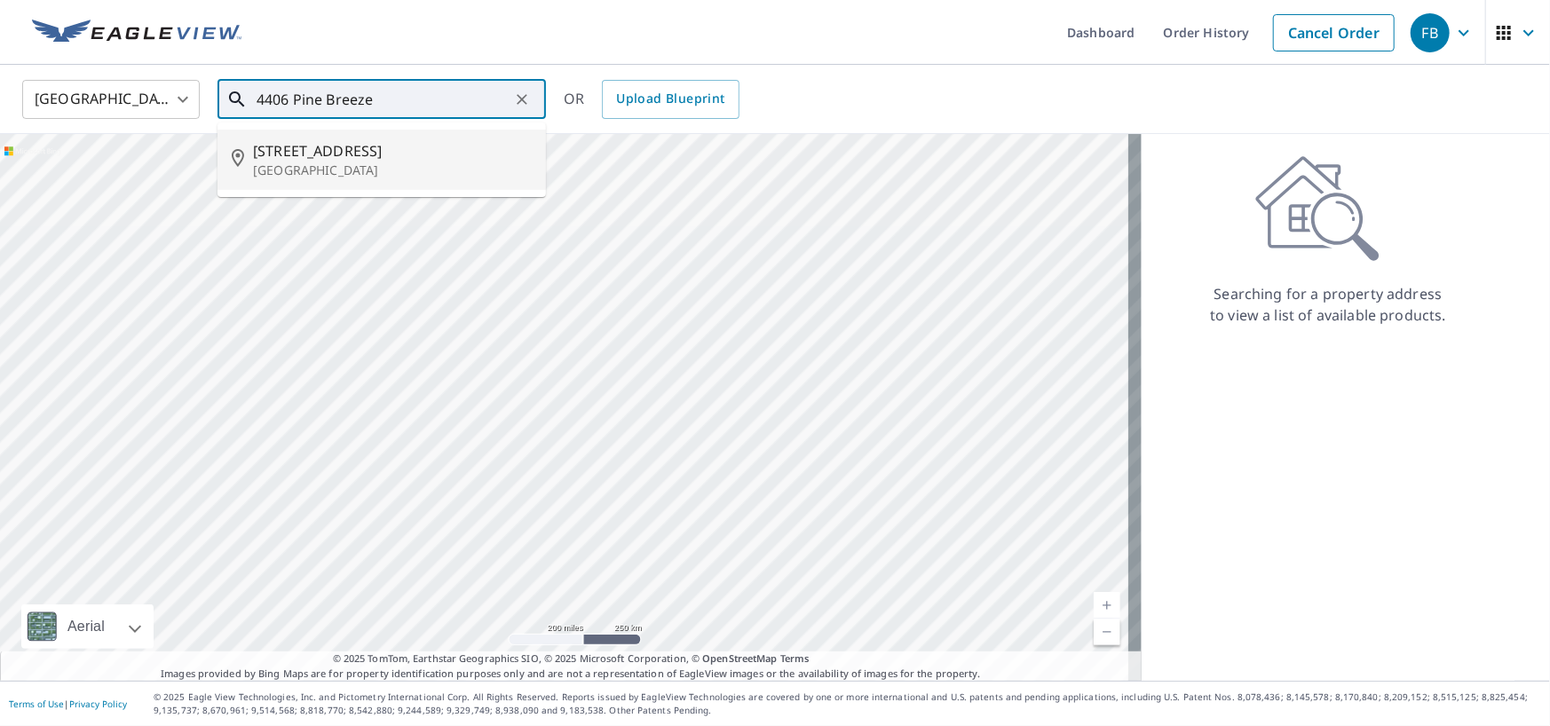
click at [337, 162] on p "[GEOGRAPHIC_DATA]" at bounding box center [392, 171] width 279 height 18
type input "[STREET_ADDRESS][PERSON_NAME]"
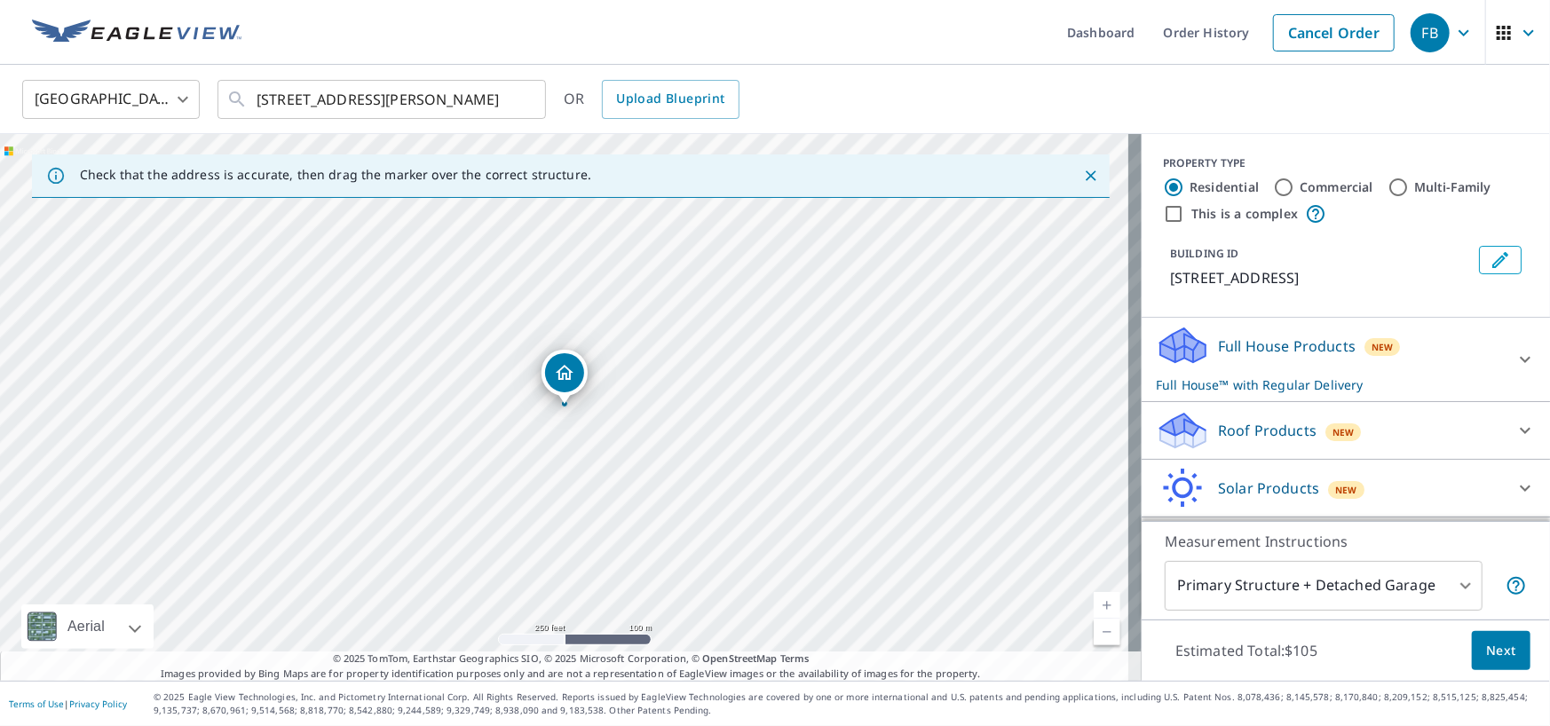
click at [1515, 429] on icon at bounding box center [1525, 430] width 21 height 21
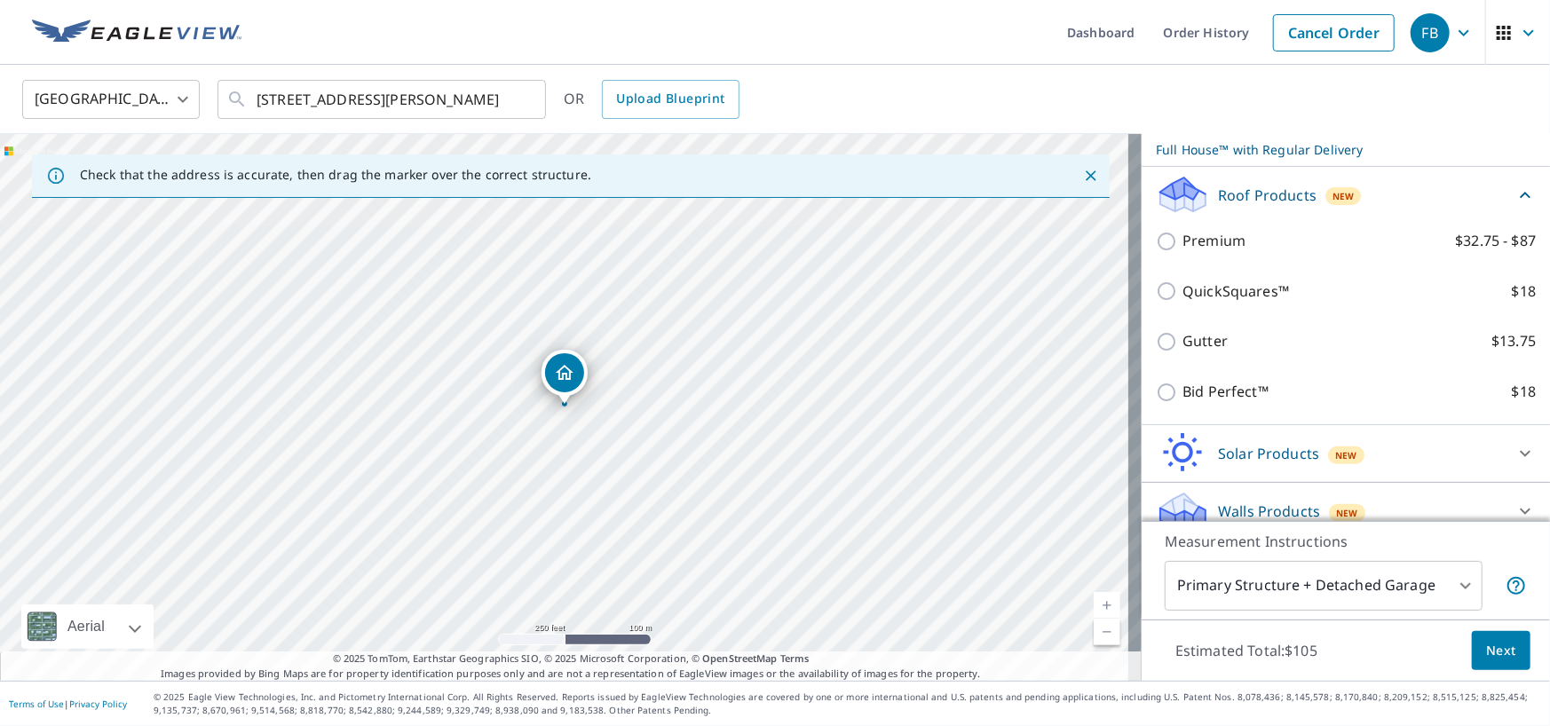
scroll to position [255, 0]
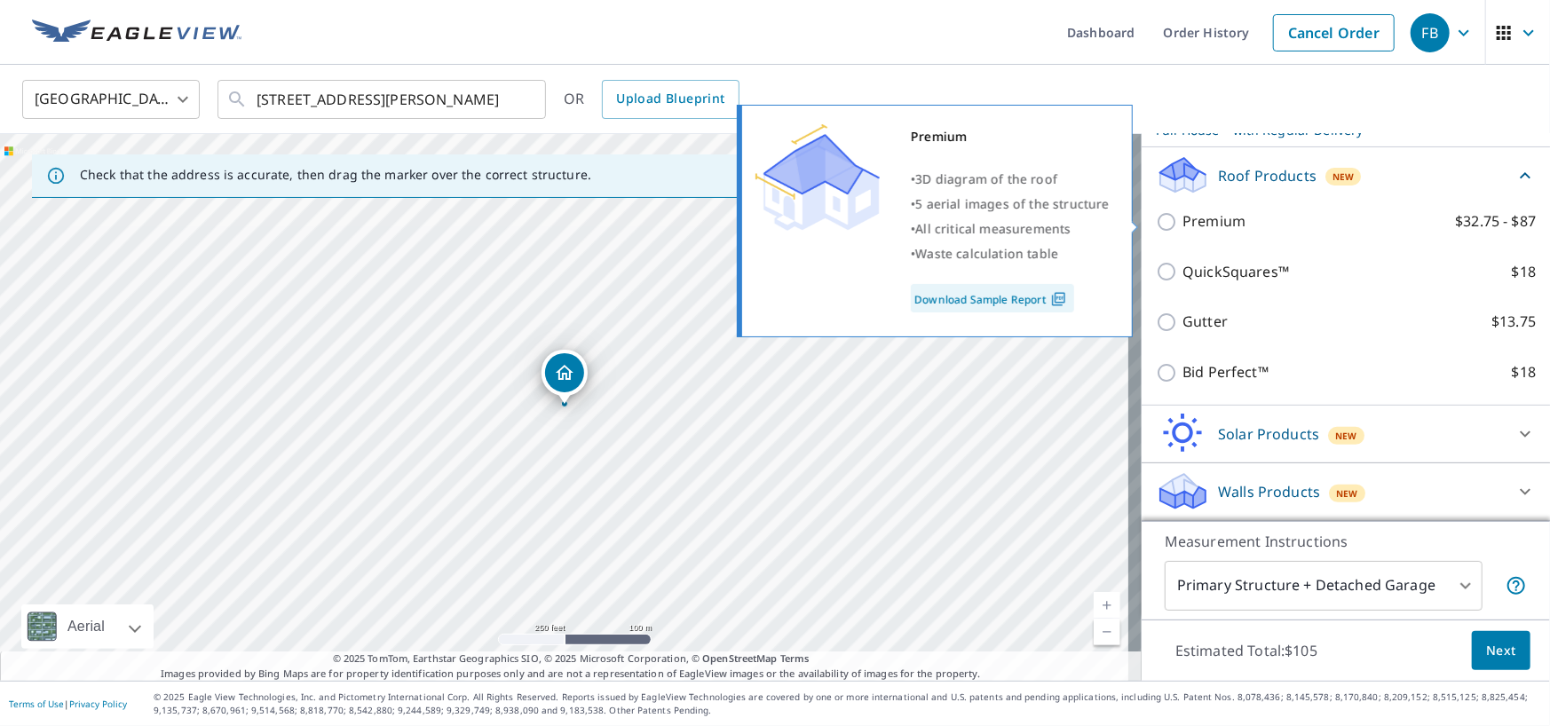
click at [1156, 224] on input "Premium $32.75 - $87" at bounding box center [1169, 221] width 27 height 21
checkbox input "true"
checkbox input "false"
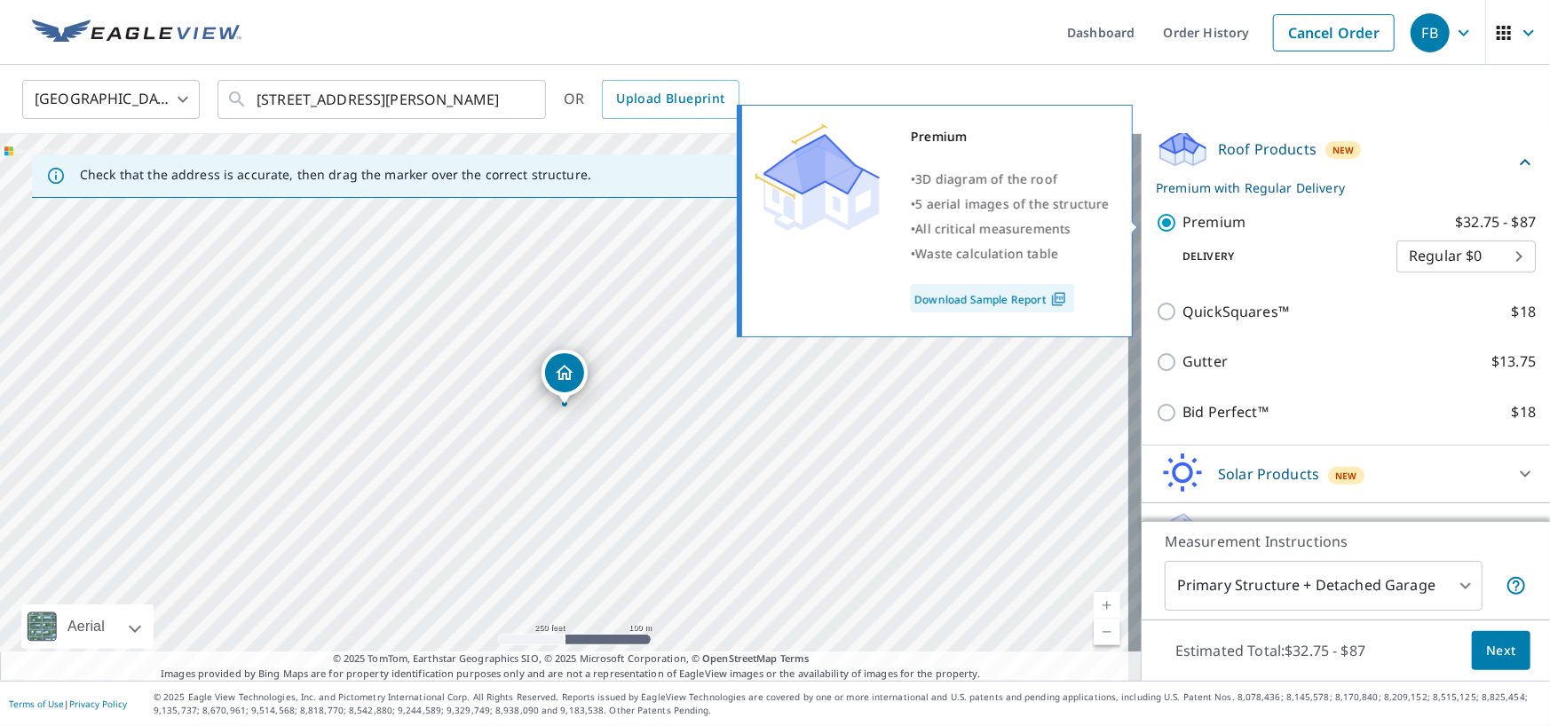
scroll to position [256, 0]
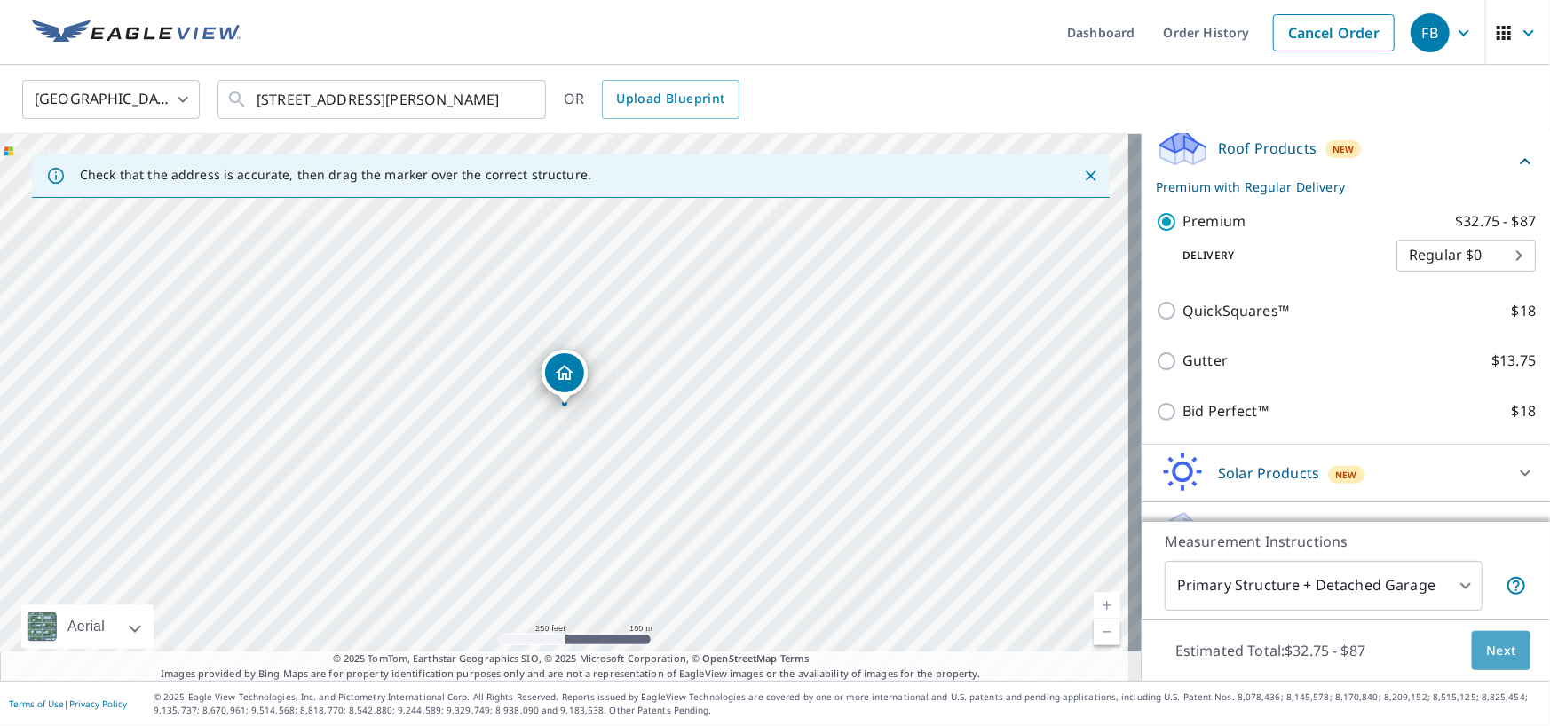
click at [1495, 652] on span "Next" at bounding box center [1501, 651] width 30 height 22
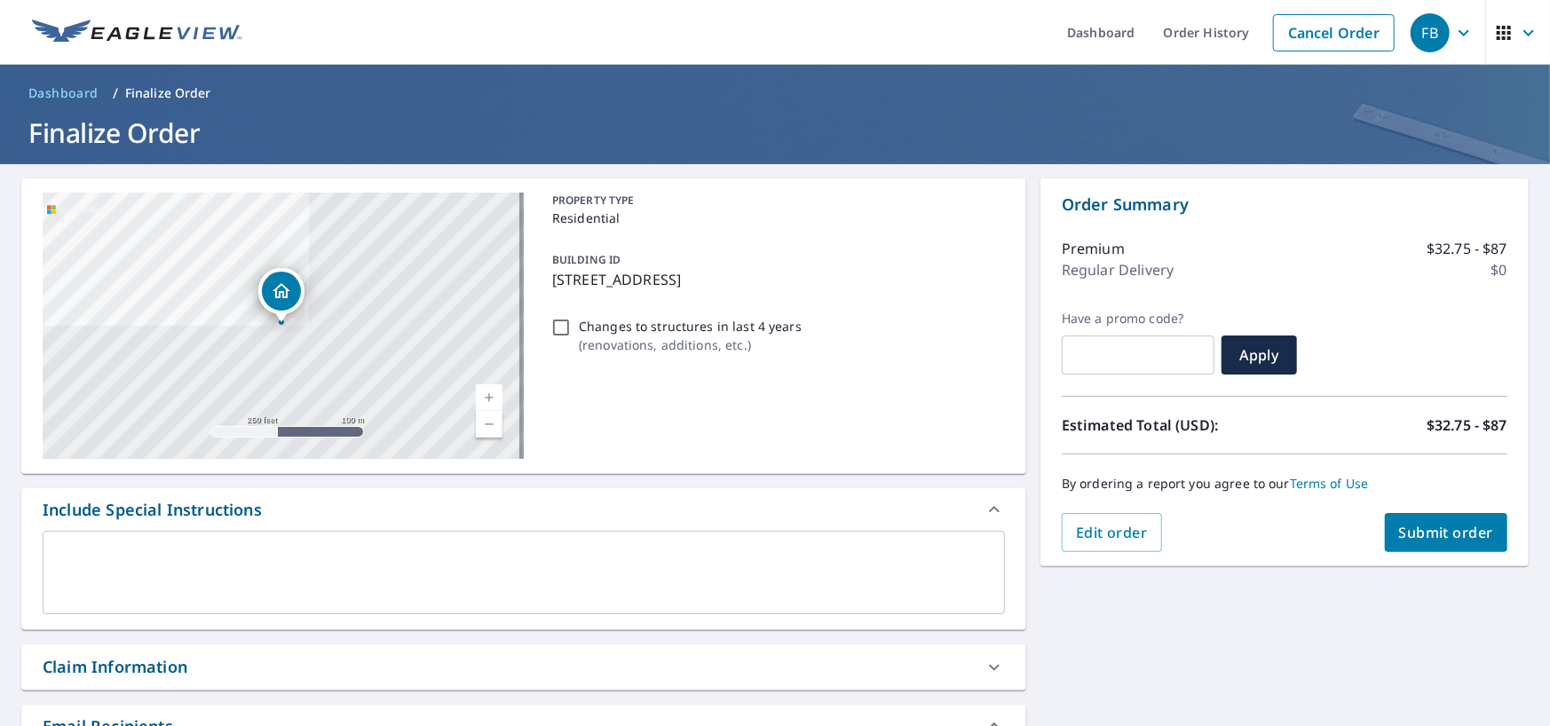
click at [1121, 357] on input "text" at bounding box center [1138, 355] width 153 height 50
click at [1089, 347] on input "text" at bounding box center [1138, 355] width 153 height 50
paste input "OCEP-KQS12-5CHZJ"
checkbox input "true"
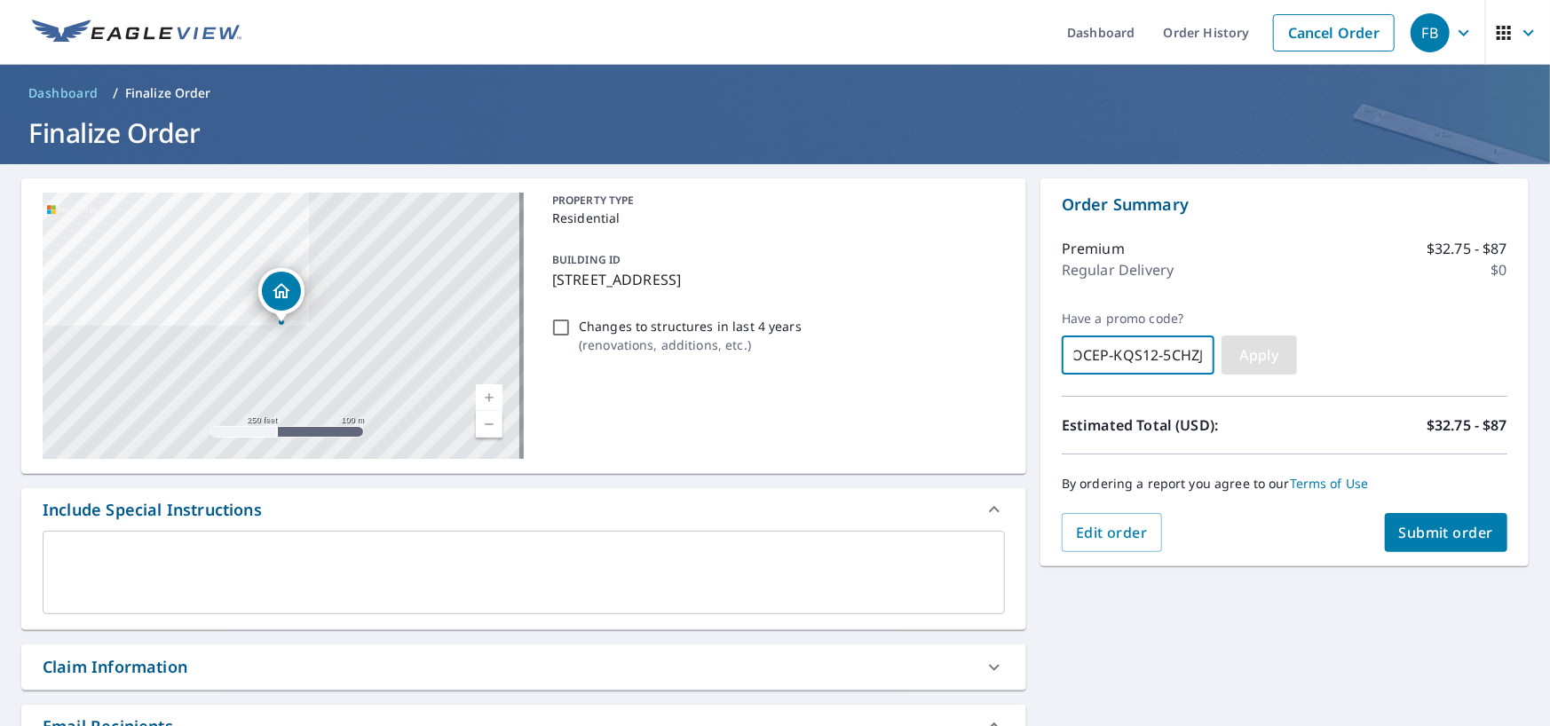
type input "OCEP-KQS12-5CHZJ"
click at [1270, 358] on span "Apply" at bounding box center [1259, 355] width 47 height 20
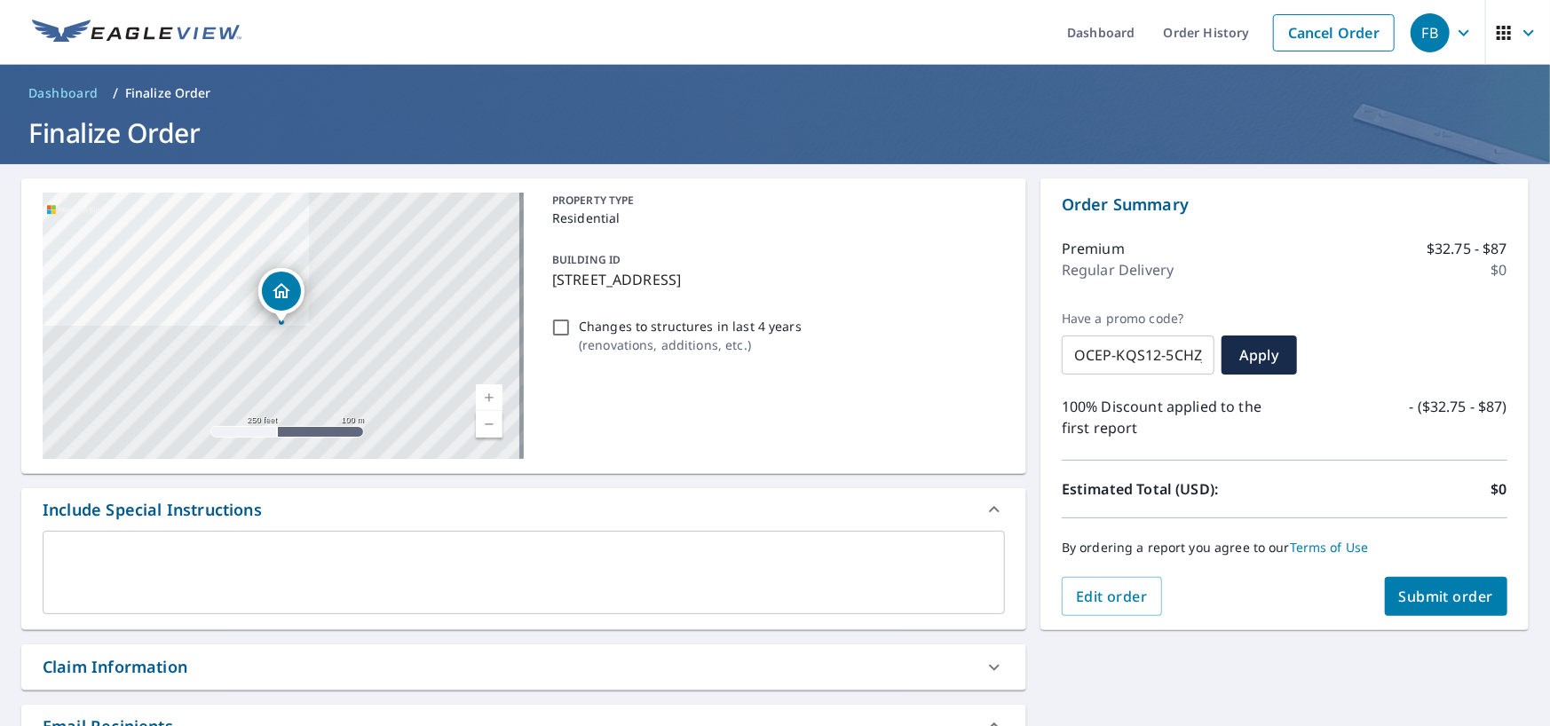
click at [1414, 592] on span "Submit order" at bounding box center [1446, 597] width 95 height 20
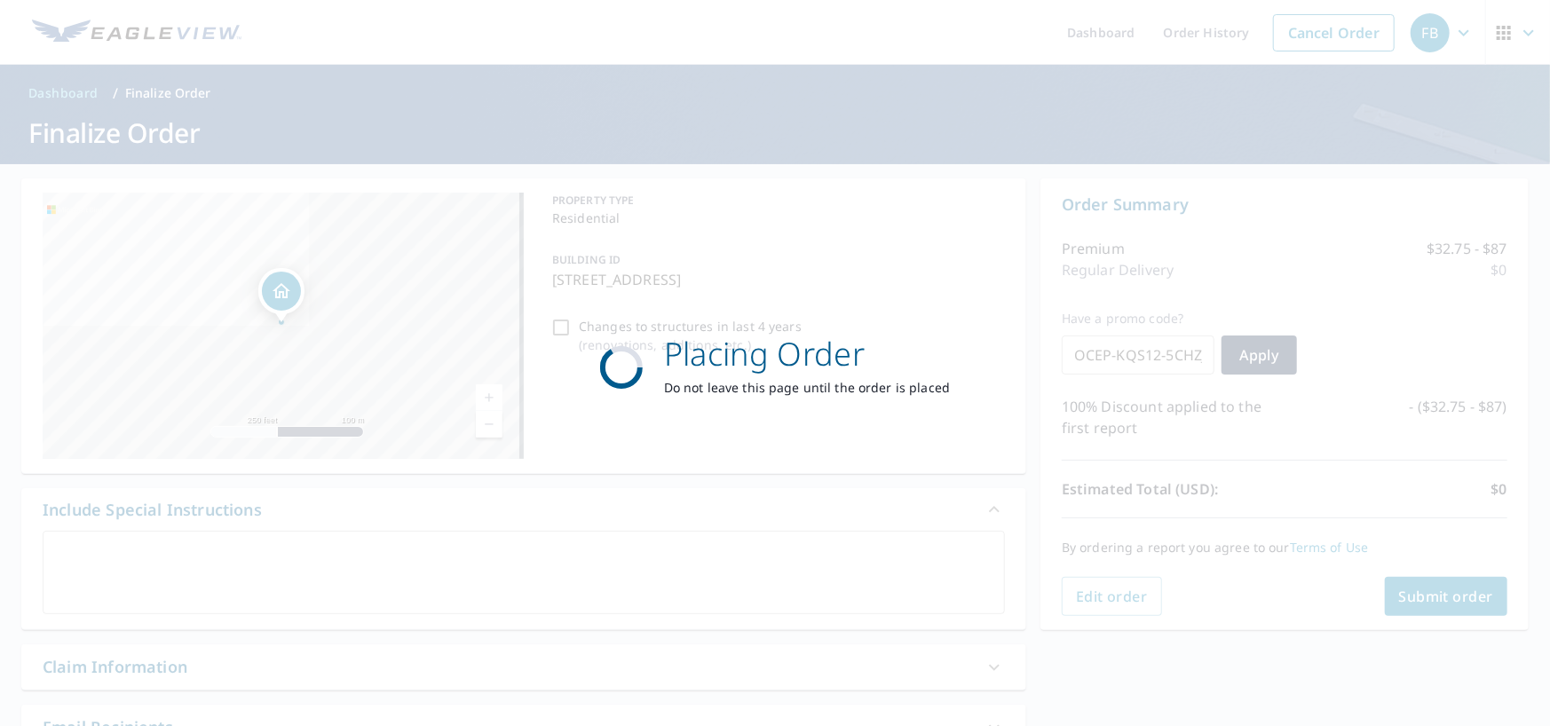
checkbox input "true"
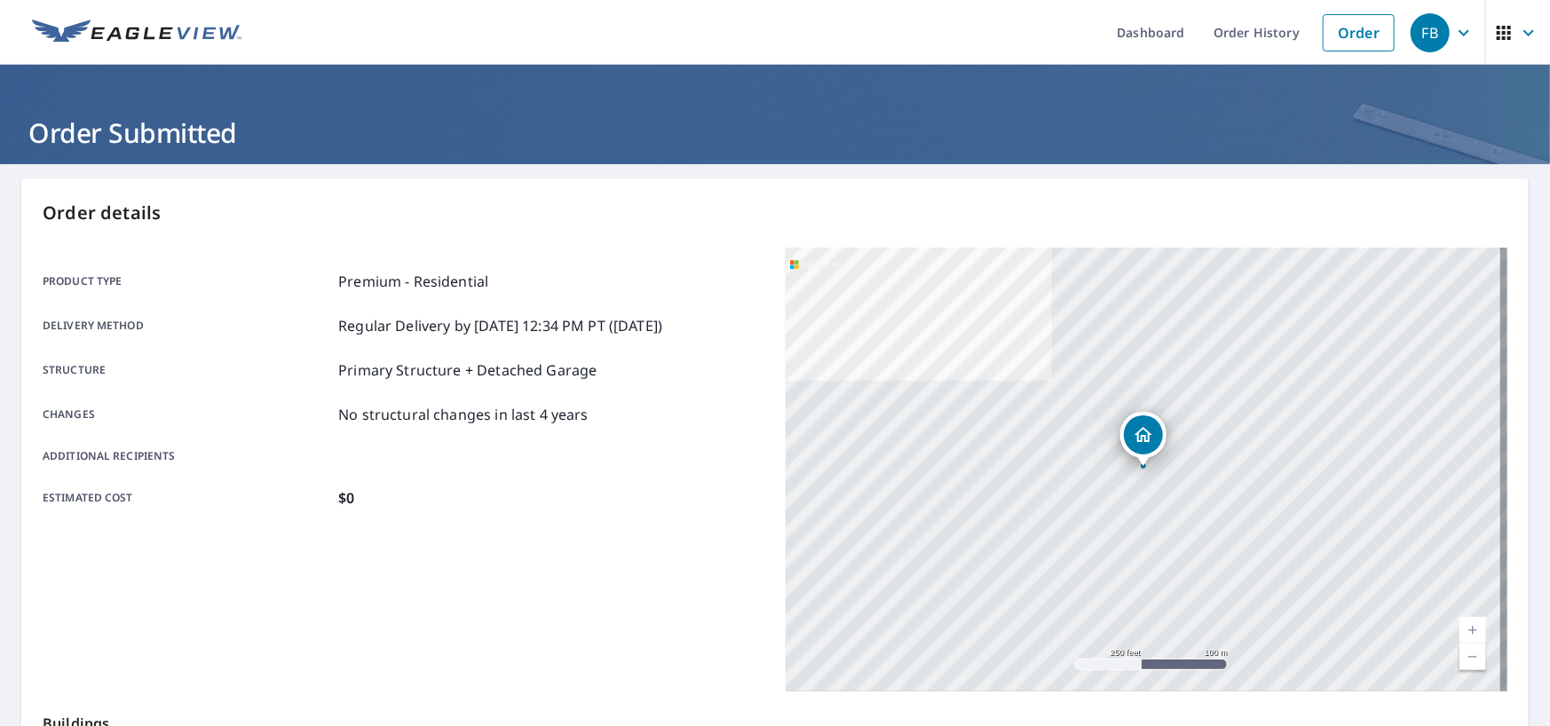
click at [273, 631] on div "Product type Premium - Residential Delivery method Regular Delivery by [DATE] 1…" at bounding box center [404, 470] width 722 height 444
